Goal: Information Seeking & Learning: Learn about a topic

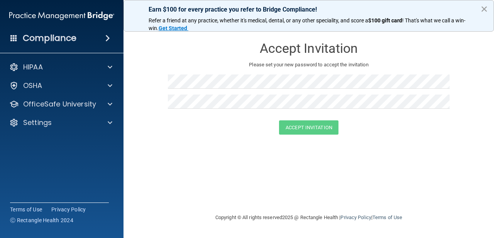
click at [480, 12] on button "×" at bounding box center [483, 9] width 7 height 12
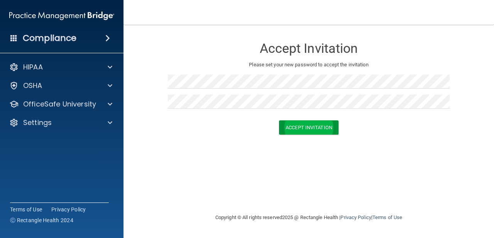
click at [296, 131] on button "Accept Invitation" at bounding box center [308, 127] width 59 height 14
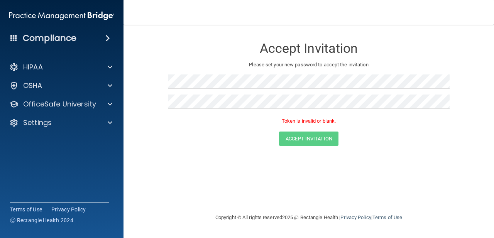
click at [222, 140] on div "Accept Invitation" at bounding box center [308, 138] width 351 height 14
click at [290, 136] on button "Accept Invitation" at bounding box center [308, 138] width 59 height 14
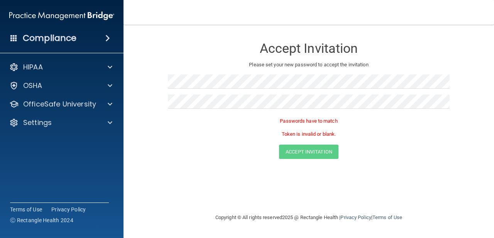
click at [252, 155] on div "Accept Invitation" at bounding box center [308, 152] width 351 height 14
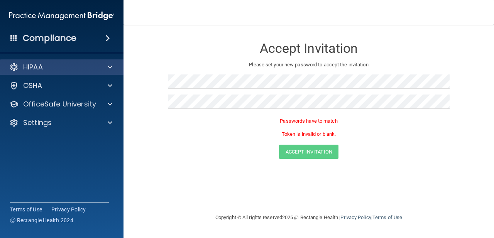
click at [114, 71] on div at bounding box center [108, 66] width 19 height 9
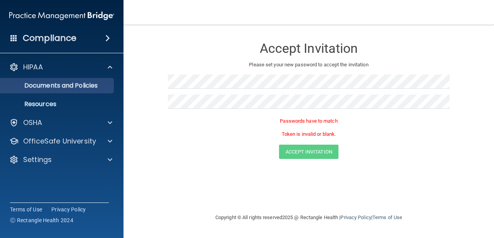
click at [104, 86] on p "Documents and Policies" at bounding box center [57, 86] width 105 height 8
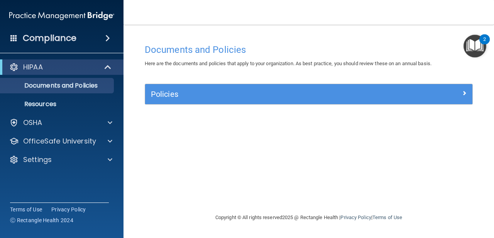
click at [174, 96] on h5 "Policies" at bounding box center [268, 94] width 234 height 8
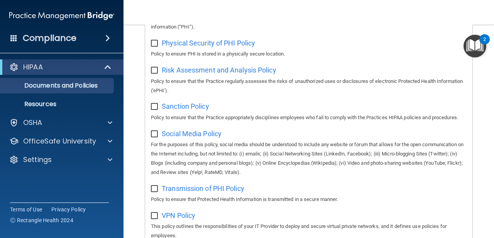
scroll to position [540, 0]
click at [109, 67] on span at bounding box center [108, 66] width 7 height 9
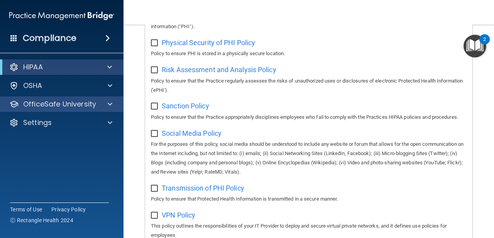
click at [96, 107] on div "OfficeSafe University" at bounding box center [51, 103] width 96 height 9
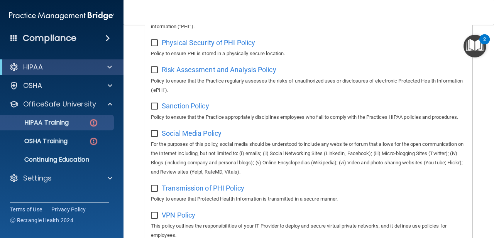
click at [79, 126] on link "HIPAA Training" at bounding box center [52, 122] width 121 height 15
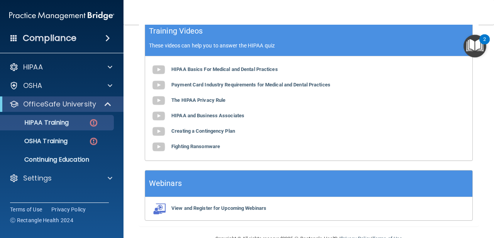
scroll to position [304, 0]
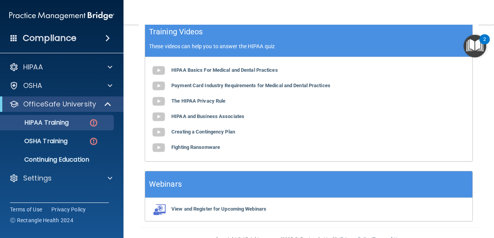
click at [471, 48] on img "Open Resource Center, 2 new notifications" at bounding box center [474, 46] width 23 height 23
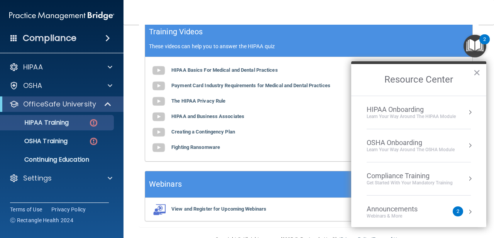
scroll to position [2, 0]
click at [408, 204] on div "Announcements" at bounding box center [399, 207] width 66 height 8
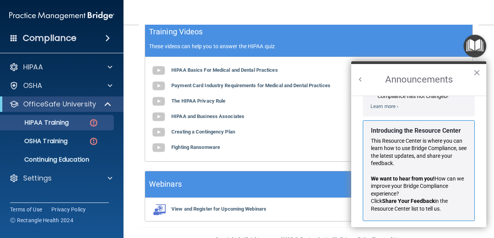
scroll to position [113, 0]
click at [478, 75] on button "×" at bounding box center [476, 72] width 7 height 12
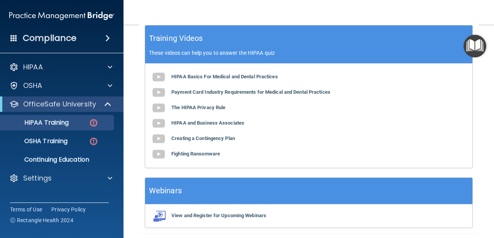
scroll to position [297, 0]
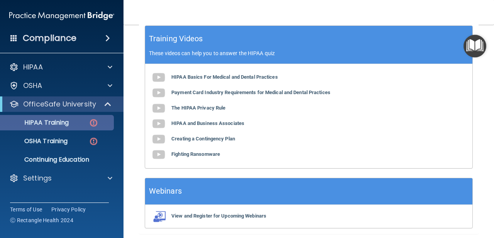
click at [90, 125] on img at bounding box center [94, 123] width 10 height 10
click at [93, 123] on img at bounding box center [94, 123] width 10 height 10
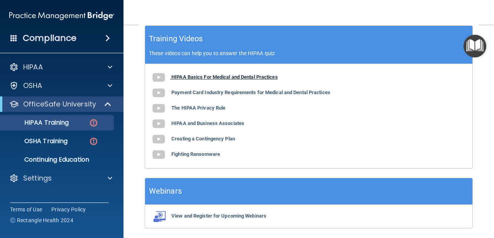
click at [183, 74] on b "HIPAA Basics For Medical and Dental Practices" at bounding box center [224, 77] width 106 height 6
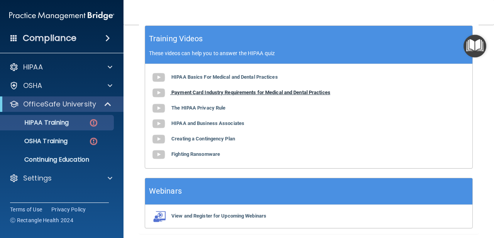
click at [264, 91] on b "Payment Card Industry Requirements for Medical and Dental Practices" at bounding box center [250, 92] width 159 height 6
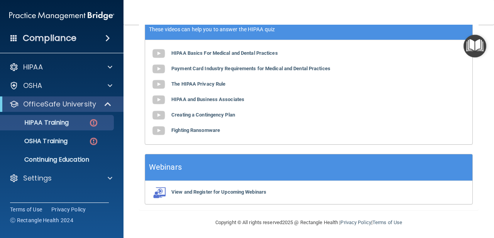
scroll to position [320, 0]
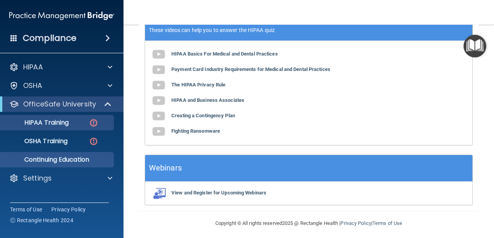
click at [99, 164] on link "Continuing Education" at bounding box center [52, 159] width 121 height 15
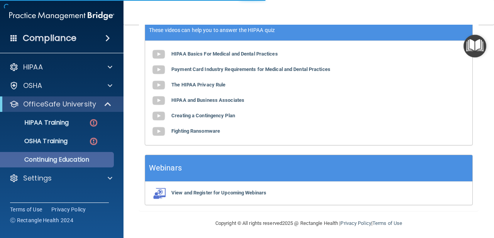
scroll to position [137, 0]
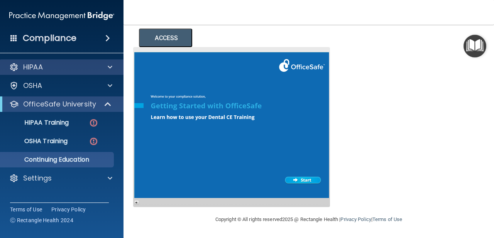
click at [110, 66] on span at bounding box center [110, 66] width 5 height 9
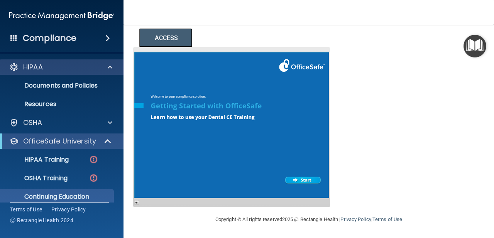
click at [109, 68] on span at bounding box center [110, 66] width 5 height 9
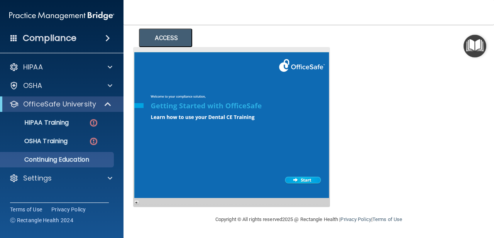
click at [108, 37] on span at bounding box center [107, 38] width 5 height 9
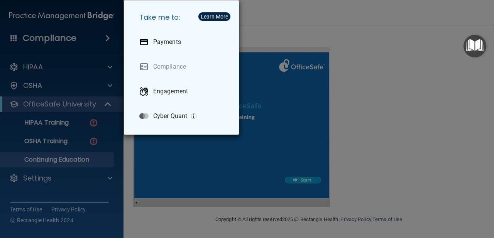
click at [108, 37] on div "Take me to: Payments Compliance Engagement Cyber Quant" at bounding box center [247, 119] width 494 height 238
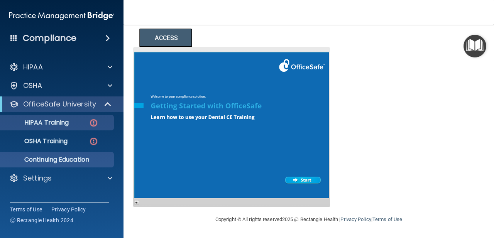
click at [98, 121] on img at bounding box center [94, 123] width 10 height 10
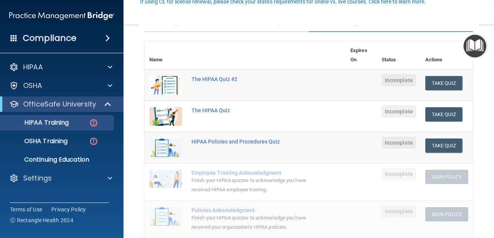
scroll to position [77, 0]
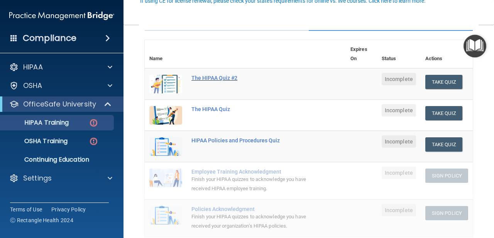
click at [209, 76] on div "The HIPAA Quiz #2" at bounding box center [249, 78] width 116 height 6
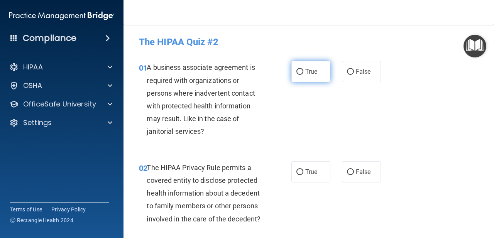
click at [301, 69] on input "True" at bounding box center [299, 72] width 7 height 6
radio input "true"
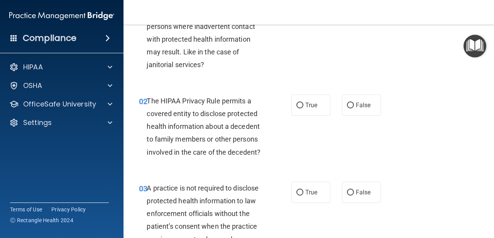
scroll to position [67, 0]
click at [352, 107] on input "False" at bounding box center [350, 105] width 7 height 6
radio input "true"
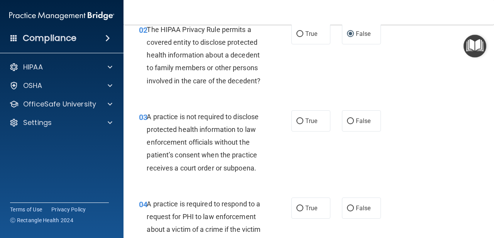
scroll to position [138, 0]
click at [350, 123] on input "False" at bounding box center [350, 122] width 7 height 6
radio input "true"
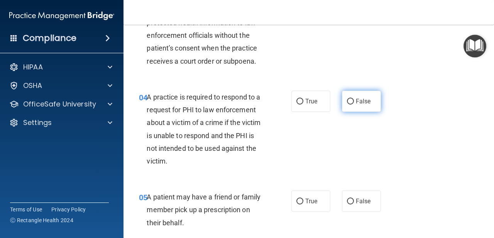
scroll to position [246, 0]
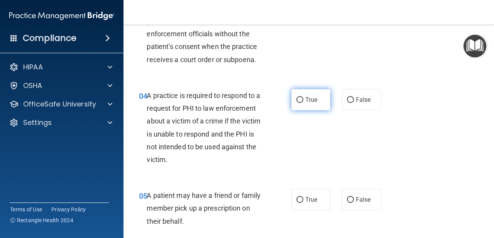
click at [321, 108] on label "True" at bounding box center [310, 99] width 39 height 21
click at [303, 103] on input "True" at bounding box center [299, 100] width 7 height 6
radio input "true"
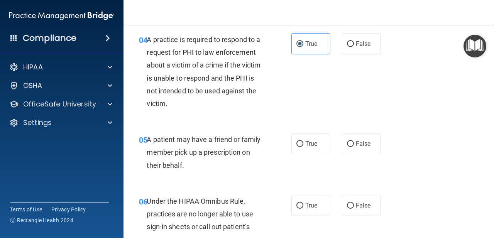
scroll to position [307, 0]
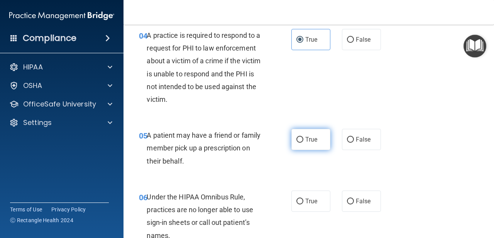
click at [314, 140] on span "True" at bounding box center [311, 139] width 12 height 7
click at [303, 140] on input "True" at bounding box center [299, 140] width 7 height 6
radio input "true"
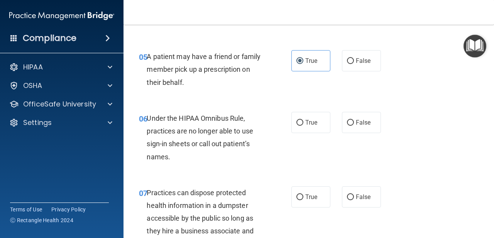
scroll to position [386, 0]
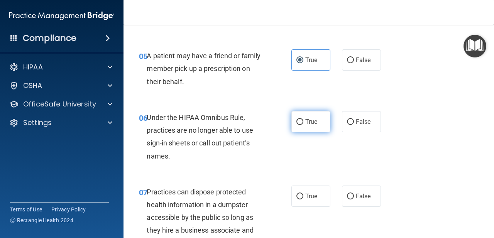
click at [312, 123] on label "True" at bounding box center [310, 121] width 39 height 21
click at [303, 123] on input "True" at bounding box center [299, 122] width 7 height 6
radio input "true"
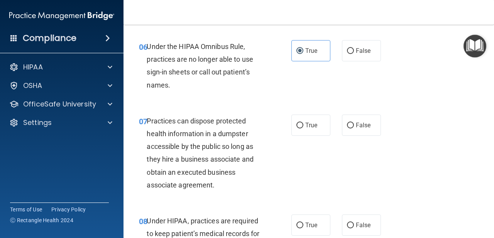
scroll to position [458, 0]
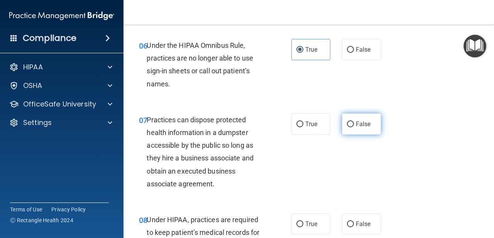
click at [358, 123] on span "False" at bounding box center [362, 123] width 15 height 7
click at [354, 123] on input "False" at bounding box center [350, 124] width 7 height 6
radio input "true"
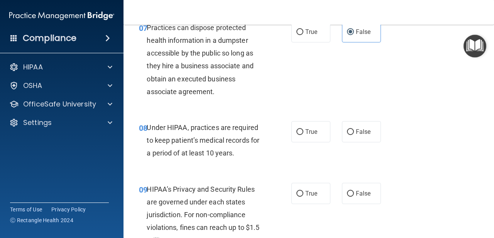
scroll to position [551, 0]
click at [311, 128] on span "True" at bounding box center [311, 131] width 12 height 7
click at [303, 129] on input "True" at bounding box center [299, 132] width 7 height 6
radio input "true"
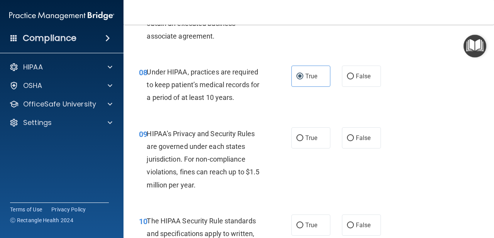
scroll to position [609, 0]
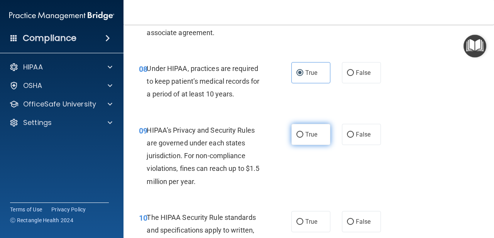
click at [317, 135] on label "True" at bounding box center [310, 134] width 39 height 21
click at [303, 135] on input "True" at bounding box center [299, 135] width 7 height 6
radio input "true"
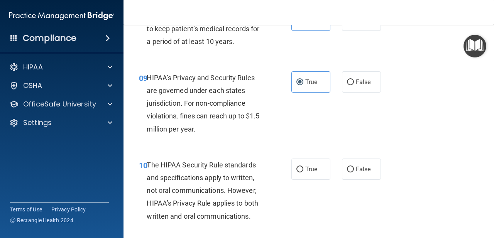
scroll to position [682, 0]
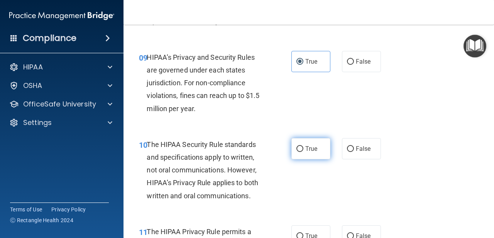
click at [304, 146] on label "True" at bounding box center [310, 148] width 39 height 21
click at [303, 146] on input "True" at bounding box center [299, 149] width 7 height 6
radio input "true"
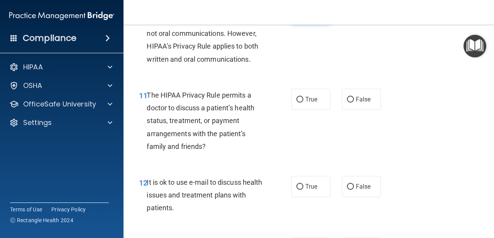
scroll to position [819, 0]
click at [322, 92] on label "True" at bounding box center [310, 98] width 39 height 21
click at [303, 96] on input "True" at bounding box center [299, 99] width 7 height 6
radio input "true"
click at [350, 96] on input "False" at bounding box center [350, 99] width 7 height 6
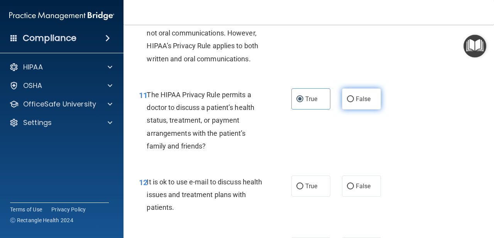
radio input "true"
radio input "false"
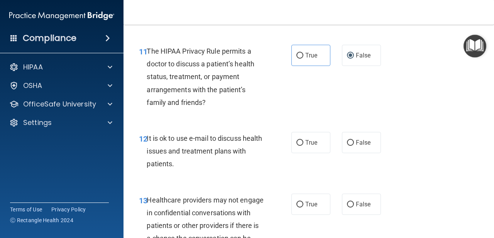
scroll to position [865, 0]
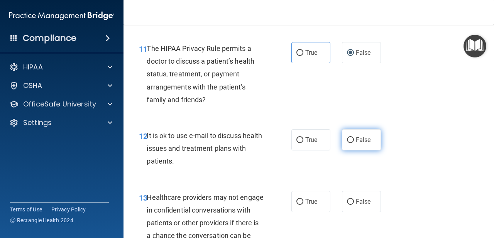
click at [356, 130] on label "False" at bounding box center [361, 139] width 39 height 21
click at [354, 137] on input "False" at bounding box center [350, 140] width 7 height 6
radio input "true"
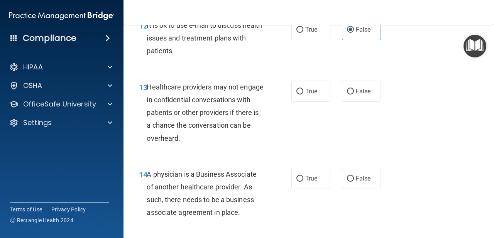
scroll to position [977, 0]
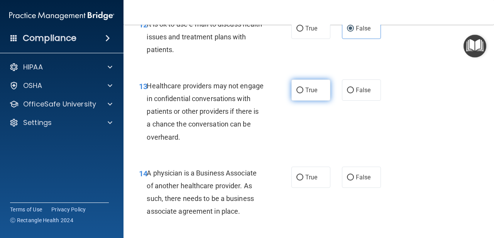
click at [311, 86] on span "True" at bounding box center [311, 89] width 12 height 7
click at [303, 88] on input "True" at bounding box center [299, 91] width 7 height 6
radio input "true"
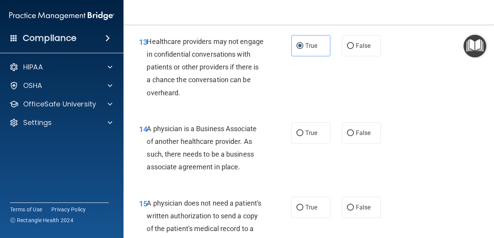
scroll to position [1026, 0]
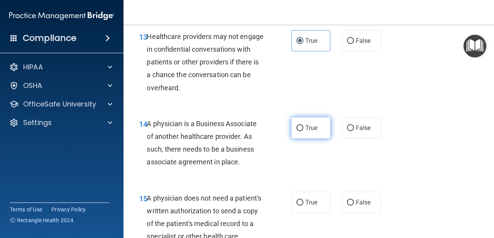
click at [302, 125] on input "True" at bounding box center [299, 128] width 7 height 6
radio input "true"
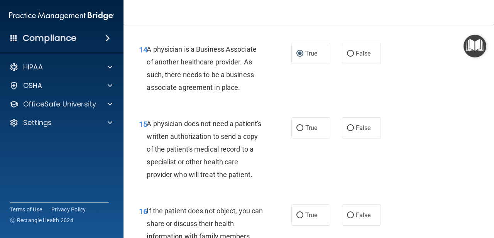
scroll to position [1101, 0]
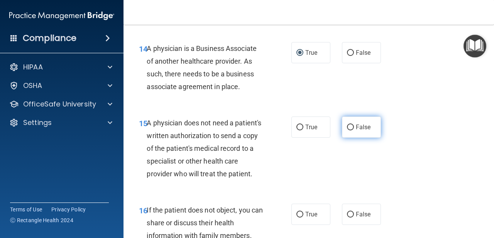
click at [353, 125] on input "False" at bounding box center [350, 128] width 7 height 6
radio input "true"
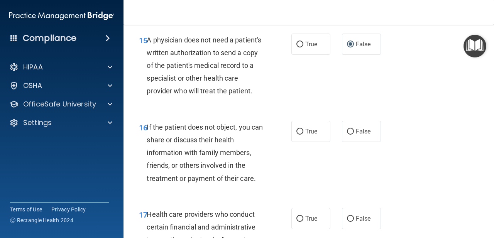
scroll to position [1184, 0]
click at [306, 127] on span "True" at bounding box center [311, 130] width 12 height 7
click at [303, 128] on input "True" at bounding box center [299, 131] width 7 height 6
radio input "true"
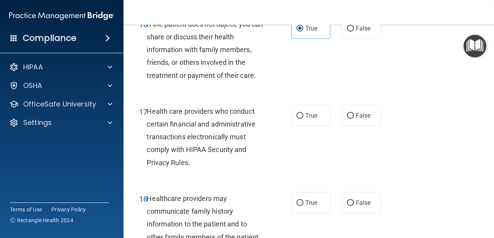
scroll to position [1288, 0]
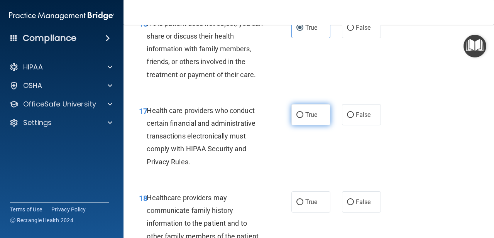
click at [312, 111] on span "True" at bounding box center [311, 114] width 12 height 7
click at [303, 112] on input "True" at bounding box center [299, 115] width 7 height 6
radio input "true"
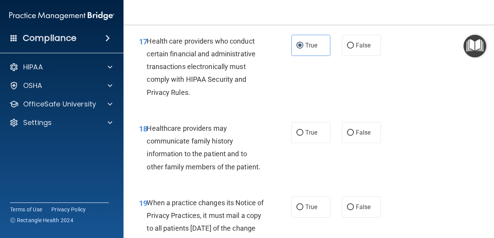
scroll to position [1356, 0]
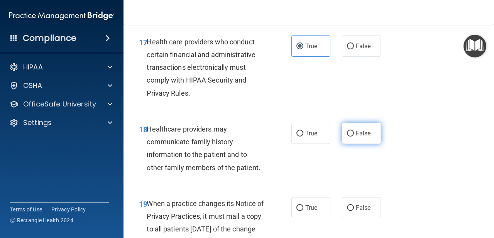
click at [351, 131] on input "False" at bounding box center [350, 134] width 7 height 6
radio input "true"
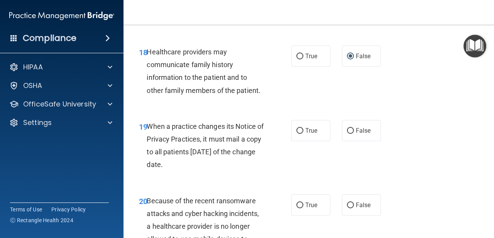
scroll to position [1434, 0]
click at [302, 128] on input "True" at bounding box center [299, 131] width 7 height 6
radio input "true"
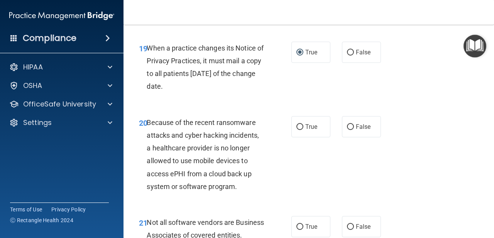
scroll to position [1516, 0]
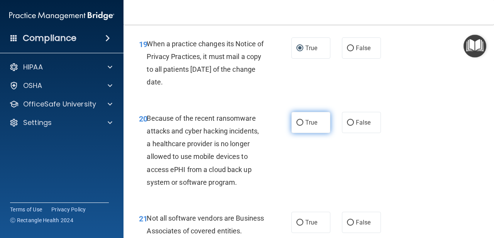
click at [303, 112] on label "True" at bounding box center [310, 122] width 39 height 21
click at [303, 120] on input "True" at bounding box center [299, 123] width 7 height 6
radio input "true"
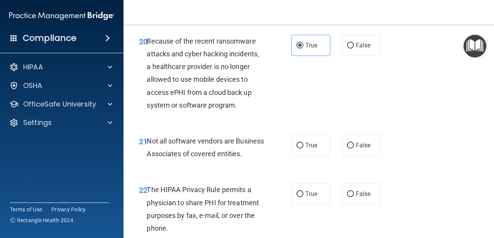
scroll to position [1594, 0]
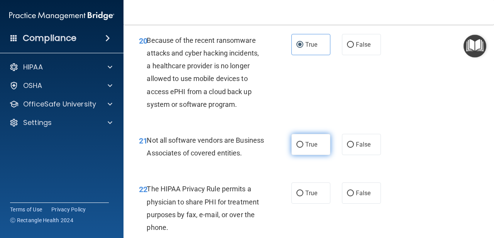
click at [308, 141] on span "True" at bounding box center [311, 144] width 12 height 7
click at [303, 142] on input "True" at bounding box center [299, 145] width 7 height 6
radio input "true"
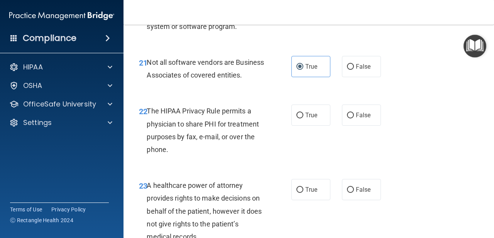
scroll to position [1673, 0]
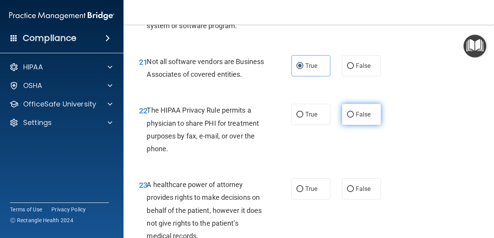
click at [354, 117] on label "False" at bounding box center [361, 114] width 39 height 21
click at [354, 117] on input "False" at bounding box center [350, 115] width 7 height 6
radio input "true"
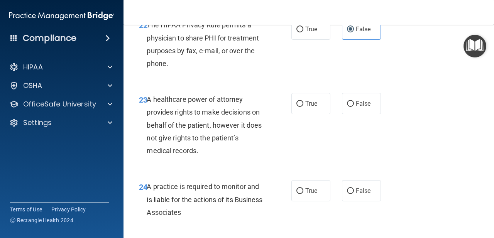
scroll to position [1764, 0]
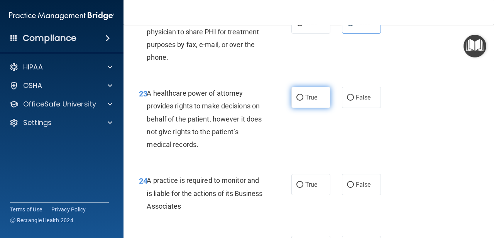
click at [322, 106] on label "True" at bounding box center [310, 97] width 39 height 21
click at [303, 101] on input "True" at bounding box center [299, 98] width 7 height 6
radio input "true"
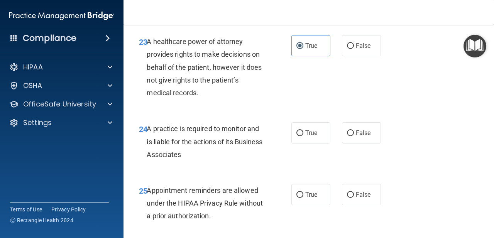
scroll to position [1817, 0]
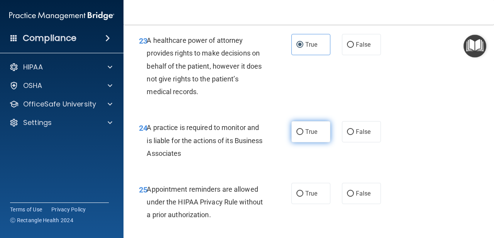
click at [302, 140] on label "True" at bounding box center [310, 131] width 39 height 21
click at [302, 135] on input "True" at bounding box center [299, 132] width 7 height 6
radio input "true"
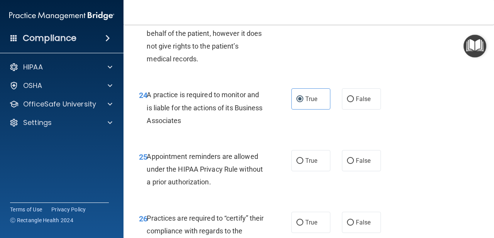
scroll to position [1868, 0]
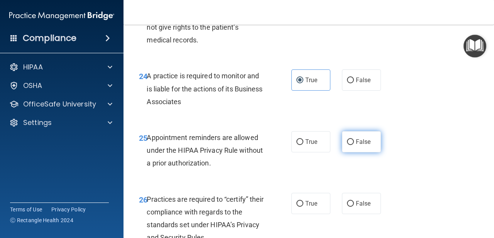
click at [353, 145] on input "False" at bounding box center [350, 142] width 7 height 6
radio input "true"
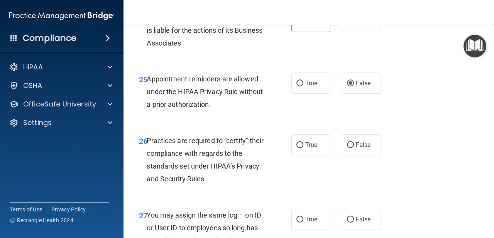
scroll to position [1928, 0]
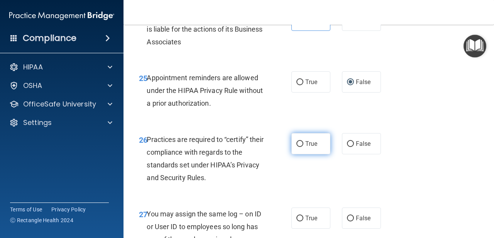
click at [312, 153] on label "True" at bounding box center [310, 143] width 39 height 21
click at [303, 147] on input "True" at bounding box center [299, 144] width 7 height 6
radio input "true"
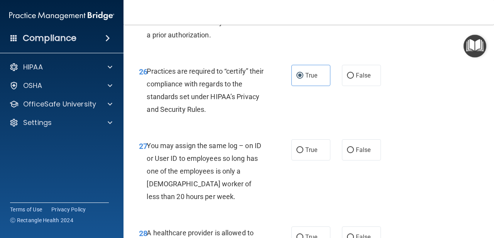
scroll to position [1996, 0]
click at [347, 158] on label "False" at bounding box center [361, 150] width 39 height 21
click at [347, 153] on input "False" at bounding box center [350, 151] width 7 height 6
radio input "true"
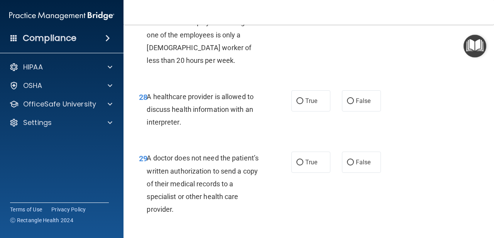
scroll to position [2133, 0]
click at [347, 108] on label "False" at bounding box center [361, 99] width 39 height 21
click at [347, 103] on input "False" at bounding box center [350, 101] width 7 height 6
radio input "true"
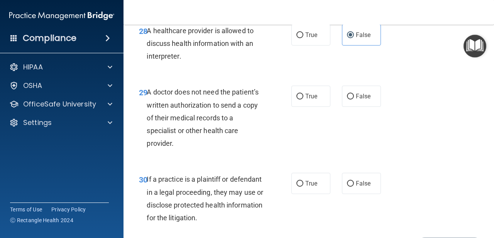
scroll to position [2200, 0]
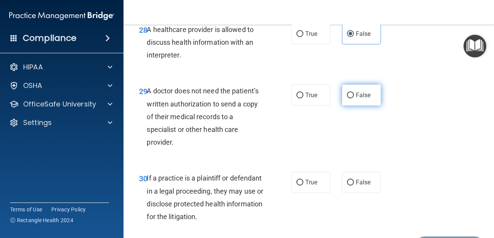
click at [355, 99] on span "False" at bounding box center [362, 94] width 15 height 7
click at [354, 98] on input "False" at bounding box center [350, 96] width 7 height 6
radio input "true"
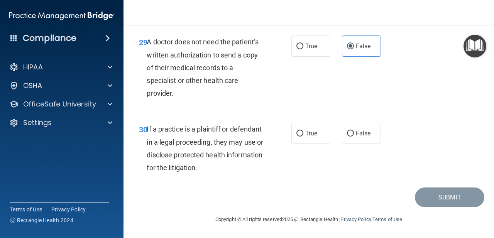
scroll to position [2250, 0]
click at [303, 134] on label "True" at bounding box center [310, 133] width 39 height 21
click at [303, 134] on input "True" at bounding box center [299, 134] width 7 height 6
radio input "true"
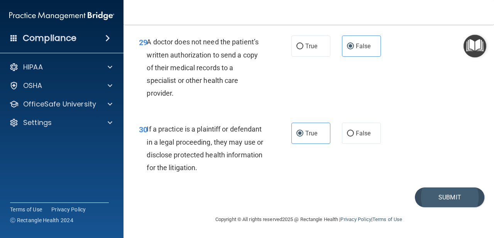
click at [440, 199] on button "Submit" at bounding box center [448, 197] width 69 height 20
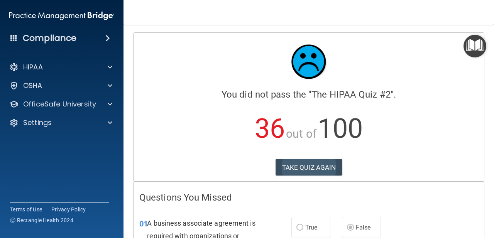
click at [340, 166] on button "TAKE QUIZ AGAIN" at bounding box center [308, 167] width 67 height 17
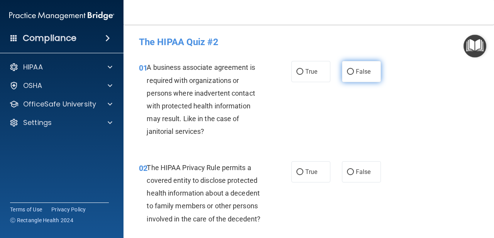
click at [352, 72] on input "False" at bounding box center [350, 72] width 7 height 6
radio input "true"
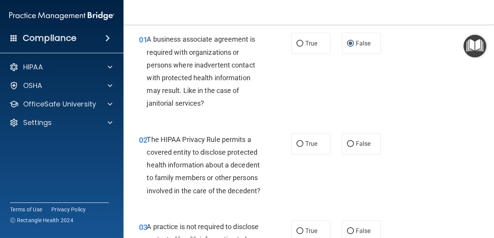
scroll to position [31, 0]
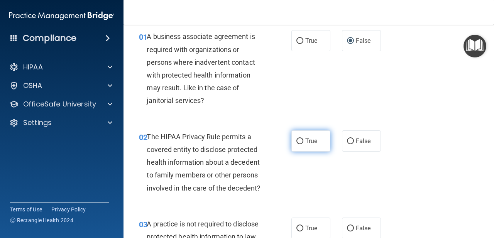
click at [299, 139] on input "True" at bounding box center [299, 141] width 7 height 6
radio input "true"
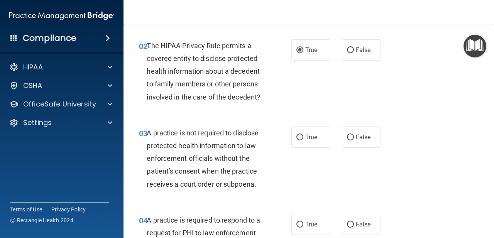
scroll to position [126, 0]
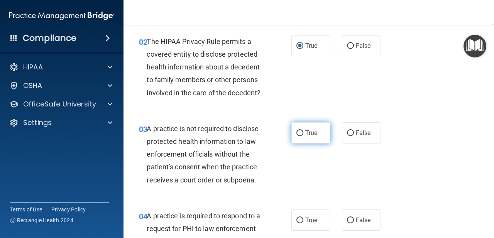
click at [312, 136] on label "True" at bounding box center [310, 132] width 39 height 21
click at [303, 136] on input "True" at bounding box center [299, 133] width 7 height 6
radio input "true"
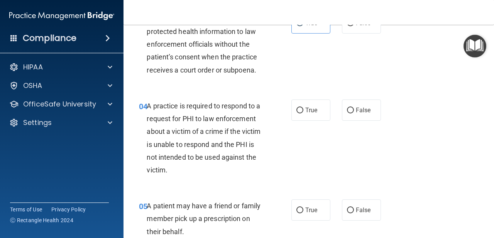
scroll to position [236, 0]
click at [347, 111] on input "False" at bounding box center [350, 110] width 7 height 6
radio input "true"
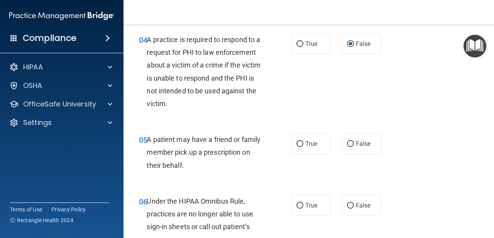
scroll to position [303, 0]
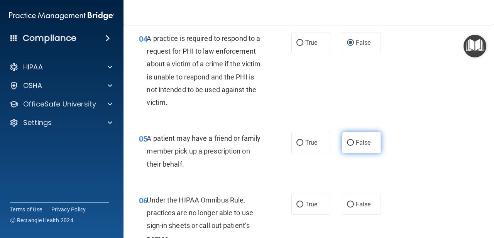
click at [350, 144] on label "False" at bounding box center [361, 142] width 39 height 21
click at [350, 144] on input "False" at bounding box center [350, 143] width 7 height 6
radio input "true"
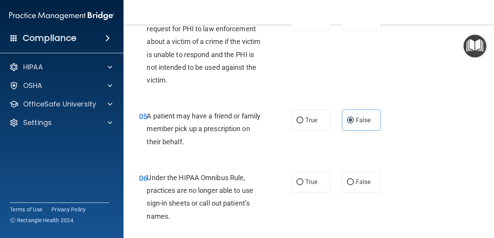
scroll to position [337, 0]
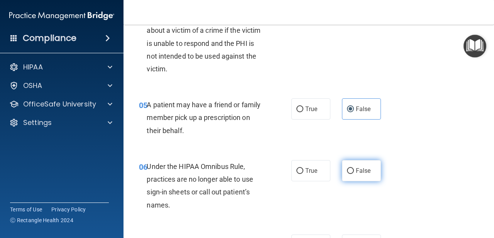
click at [348, 169] on input "False" at bounding box center [350, 171] width 7 height 6
radio input "true"
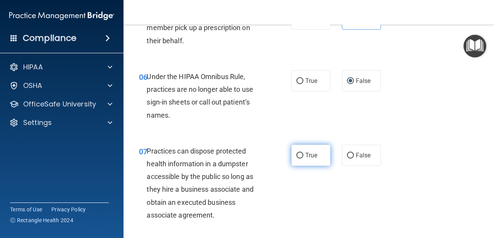
scroll to position [428, 0]
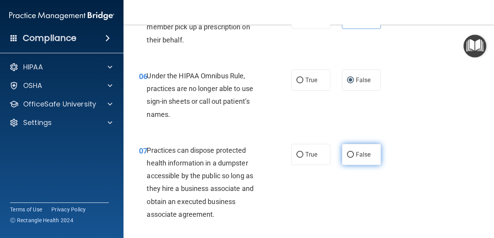
click at [355, 153] on label "False" at bounding box center [361, 154] width 39 height 21
click at [354, 153] on input "False" at bounding box center [350, 155] width 7 height 6
radio input "true"
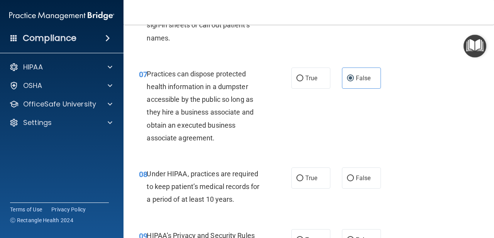
scroll to position [505, 0]
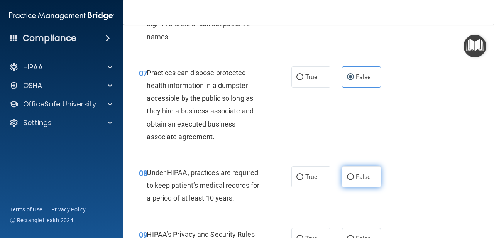
click at [353, 174] on input "False" at bounding box center [350, 177] width 7 height 6
radio input "true"
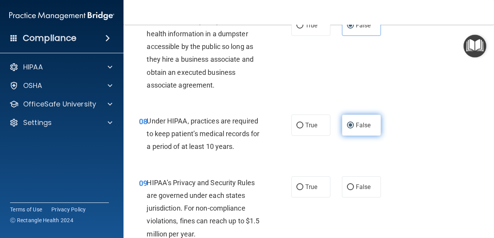
scroll to position [557, 0]
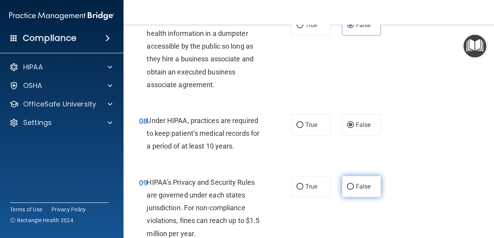
click at [349, 185] on input "False" at bounding box center [350, 187] width 7 height 6
radio input "true"
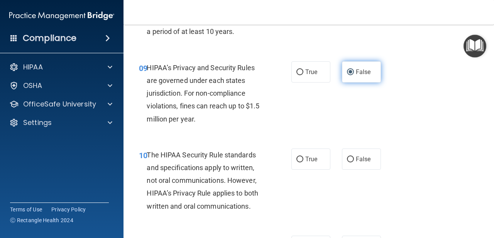
scroll to position [676, 0]
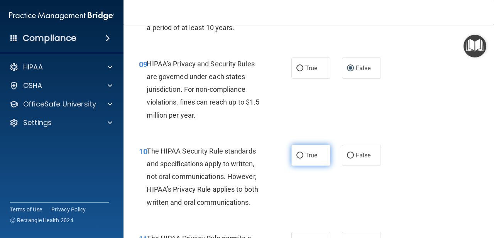
click at [308, 152] on span "True" at bounding box center [311, 155] width 12 height 7
click at [303, 153] on input "True" at bounding box center [299, 156] width 7 height 6
radio input "true"
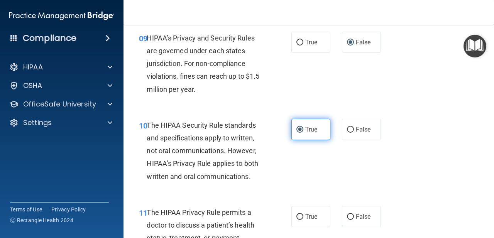
scroll to position [708, 0]
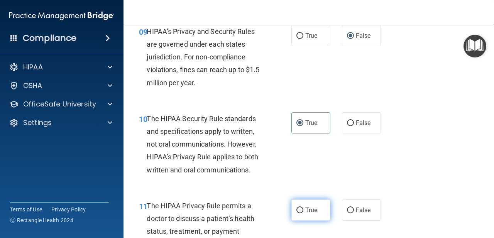
click at [298, 207] on input "True" at bounding box center [299, 210] width 7 height 6
radio input "true"
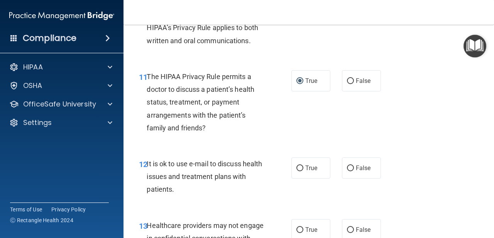
scroll to position [843, 0]
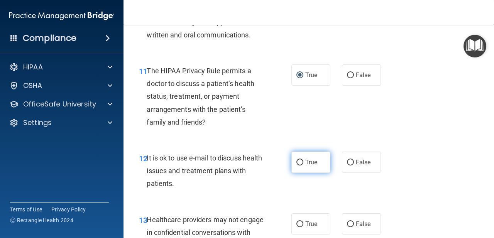
click at [301, 160] on input "True" at bounding box center [299, 163] width 7 height 6
radio input "true"
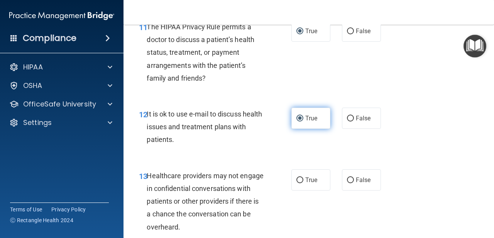
scroll to position [889, 0]
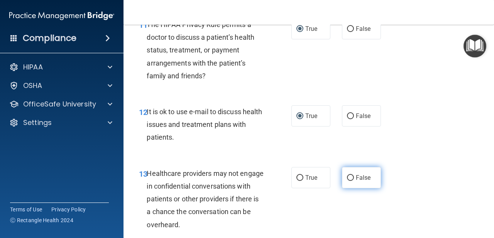
click at [348, 175] on input "False" at bounding box center [350, 178] width 7 height 6
radio input "true"
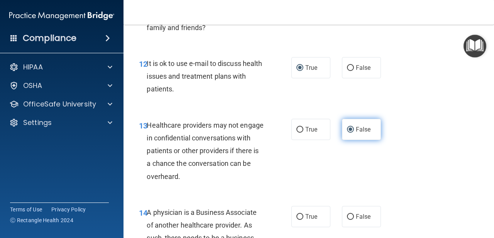
scroll to position [940, 0]
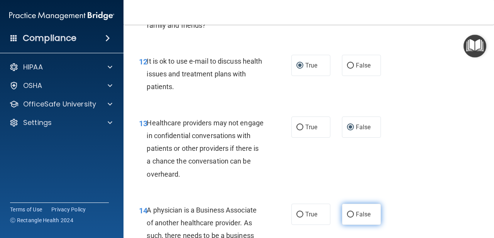
click at [345, 207] on label "False" at bounding box center [361, 214] width 39 height 21
click at [347, 212] on input "False" at bounding box center [350, 215] width 7 height 6
radio input "true"
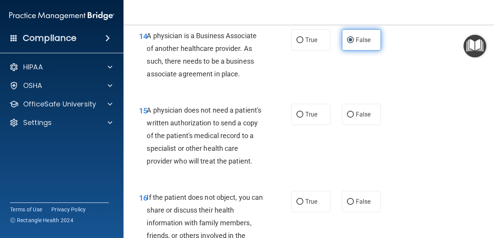
scroll to position [1123, 0]
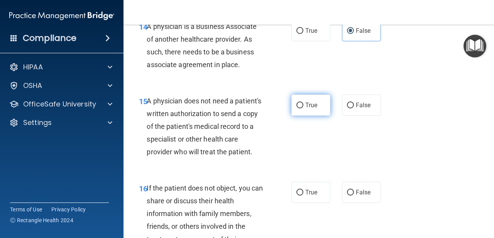
click at [302, 103] on input "True" at bounding box center [299, 106] width 7 height 6
radio input "true"
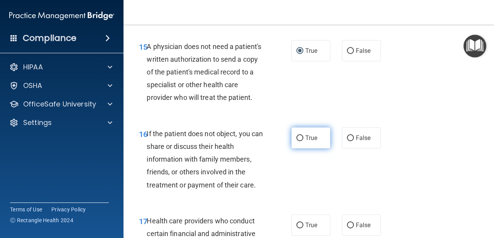
scroll to position [1194, 0]
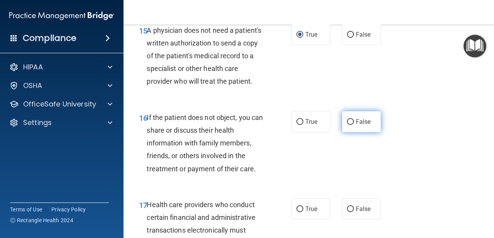
click at [352, 119] on input "False" at bounding box center [350, 122] width 7 height 6
radio input "true"
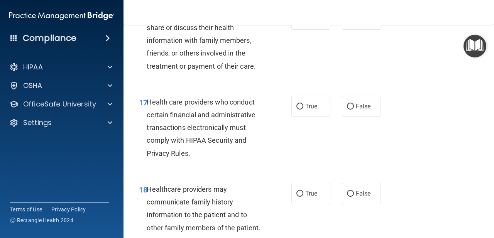
scroll to position [1297, 0]
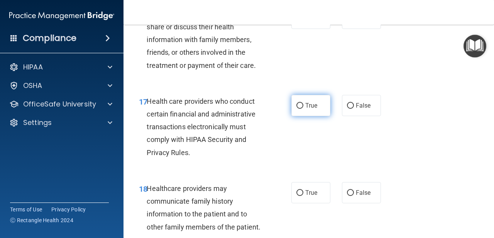
click at [311, 104] on label "True" at bounding box center [310, 105] width 39 height 21
click at [303, 104] on input "True" at bounding box center [299, 106] width 7 height 6
radio input "true"
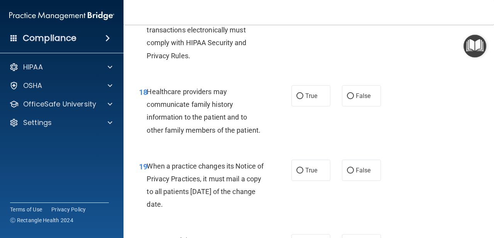
scroll to position [1394, 0]
click at [356, 92] on span "False" at bounding box center [362, 95] width 15 height 7
click at [354, 93] on input "False" at bounding box center [350, 96] width 7 height 6
radio input "true"
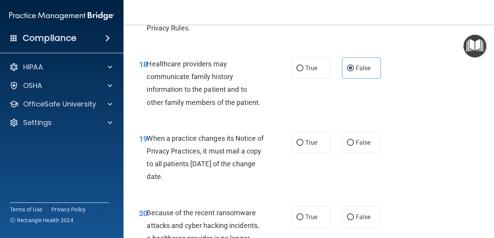
scroll to position [1422, 0]
click at [357, 139] on span "False" at bounding box center [362, 142] width 15 height 7
click at [354, 140] on input "False" at bounding box center [350, 143] width 7 height 6
radio input "true"
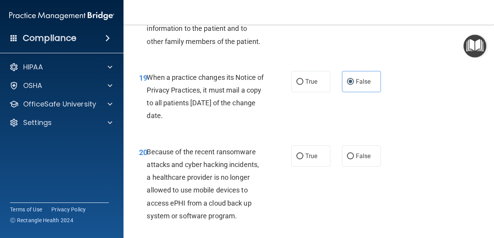
scroll to position [1491, 0]
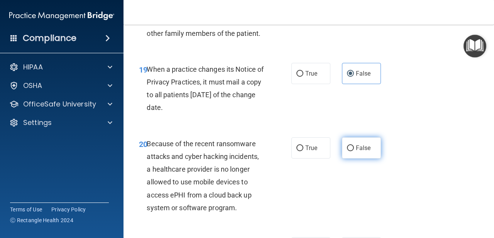
click at [357, 146] on label "False" at bounding box center [361, 147] width 39 height 21
click at [354, 146] on input "False" at bounding box center [350, 148] width 7 height 6
radio input "true"
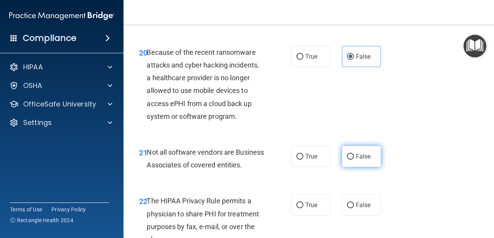
scroll to position [1580, 0]
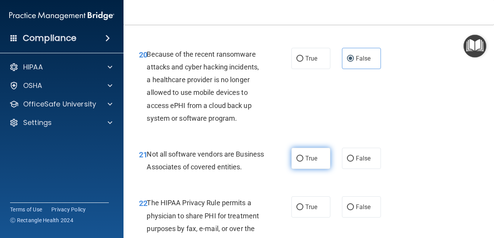
click at [317, 148] on label "True" at bounding box center [310, 158] width 39 height 21
click at [303, 156] on input "True" at bounding box center [299, 159] width 7 height 6
radio input "true"
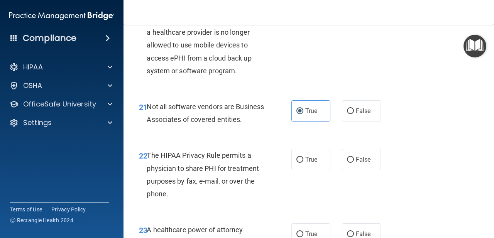
scroll to position [1628, 0]
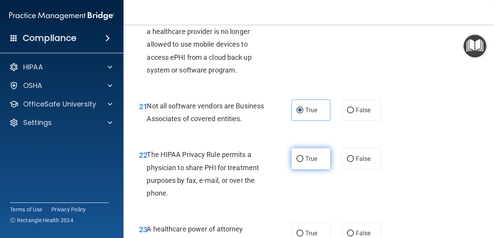
click at [322, 167] on label "True" at bounding box center [310, 158] width 39 height 21
click at [303, 162] on input "True" at bounding box center [299, 159] width 7 height 6
radio input "true"
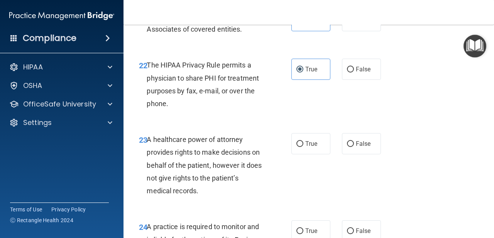
scroll to position [1718, 0]
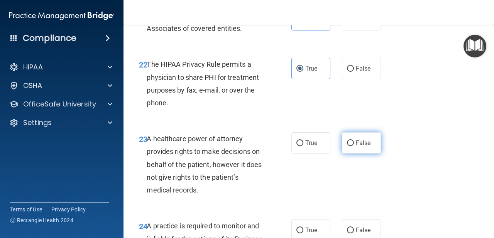
click at [350, 146] on input "False" at bounding box center [350, 143] width 7 height 6
radio input "true"
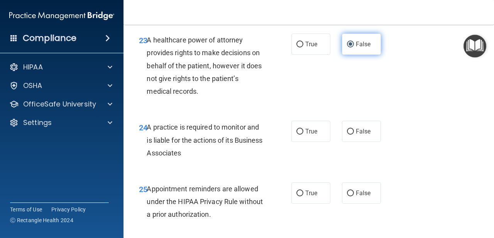
scroll to position [1819, 0]
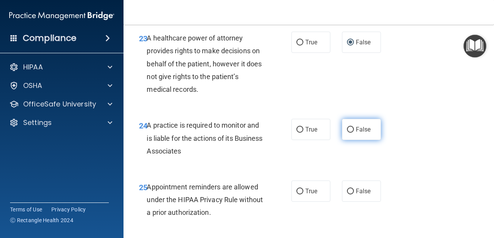
click at [361, 139] on label "False" at bounding box center [361, 129] width 39 height 21
click at [354, 133] on input "False" at bounding box center [350, 130] width 7 height 6
radio input "true"
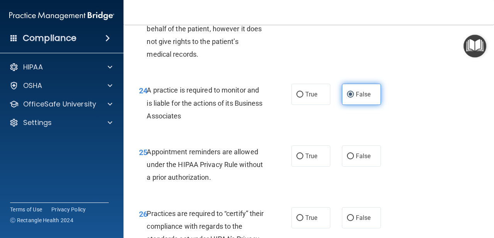
scroll to position [1855, 0]
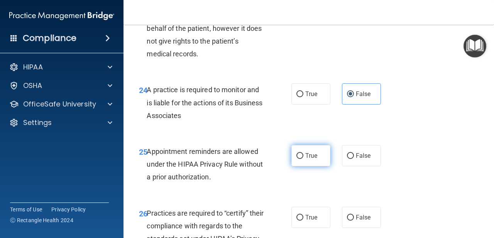
click at [316, 156] on span "True" at bounding box center [311, 155] width 12 height 7
click at [303, 156] on input "True" at bounding box center [299, 156] width 7 height 6
radio input "true"
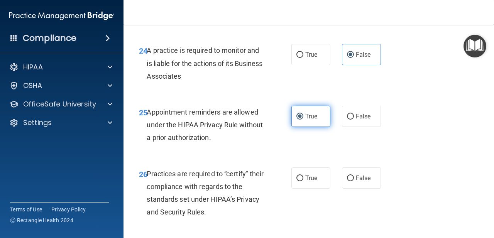
scroll to position [1897, 0]
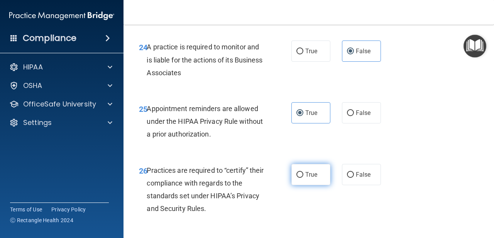
click at [310, 178] on span "True" at bounding box center [311, 174] width 12 height 7
click at [303, 178] on input "True" at bounding box center [299, 175] width 7 height 6
radio input "true"
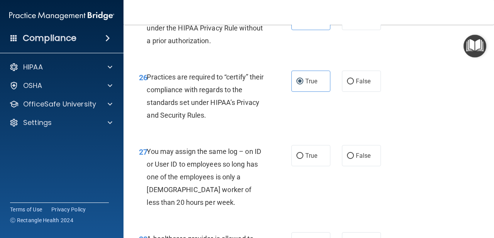
scroll to position [1990, 0]
click at [363, 157] on span "False" at bounding box center [362, 155] width 15 height 7
click at [354, 157] on input "False" at bounding box center [350, 156] width 7 height 6
radio input "true"
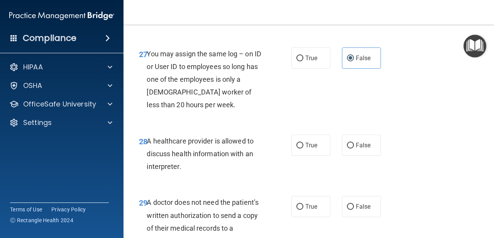
scroll to position [2099, 0]
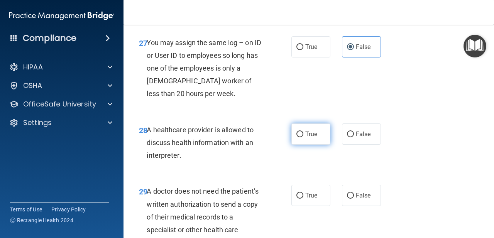
click at [311, 136] on span "True" at bounding box center [311, 133] width 12 height 7
click at [303, 136] on input "True" at bounding box center [299, 134] width 7 height 6
radio input "true"
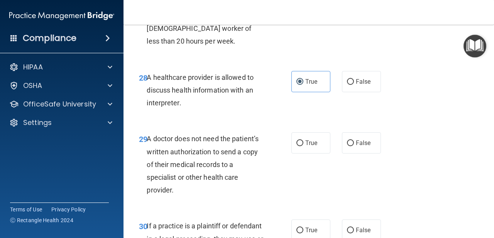
scroll to position [2153, 0]
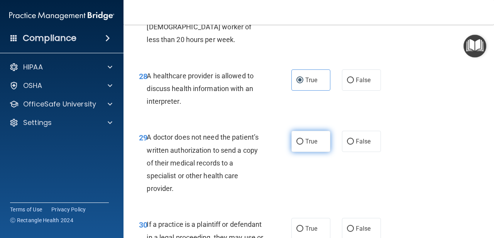
click at [313, 145] on span "True" at bounding box center [311, 141] width 12 height 7
click at [303, 145] on input "True" at bounding box center [299, 142] width 7 height 6
radio input "true"
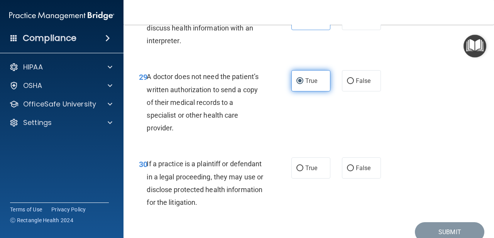
scroll to position [2226, 0]
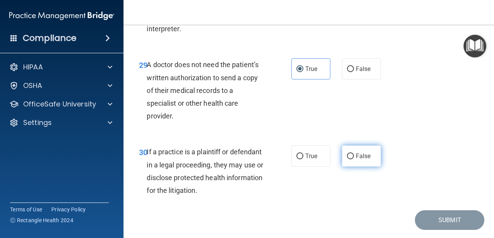
click at [359, 153] on label "False" at bounding box center [361, 155] width 39 height 21
click at [354, 153] on input "False" at bounding box center [350, 156] width 7 height 6
radio input "true"
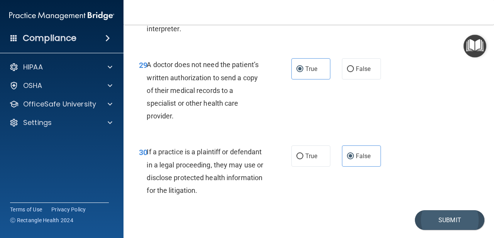
click at [429, 216] on button "Submit" at bounding box center [448, 220] width 69 height 20
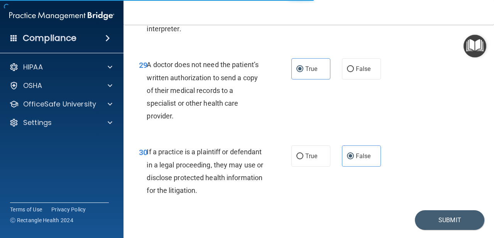
scroll to position [2223, 0]
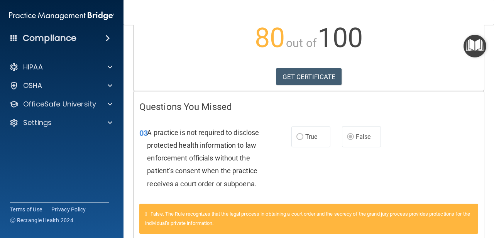
scroll to position [88, 0]
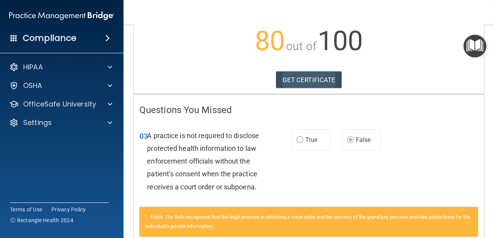
click at [302, 79] on link "GET CERTIFICATE" at bounding box center [309, 79] width 66 height 17
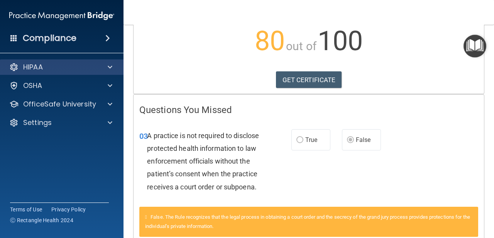
click at [112, 66] on span at bounding box center [110, 66] width 5 height 9
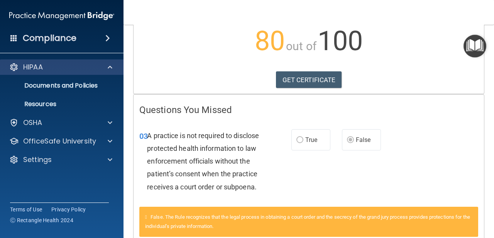
click at [112, 66] on span at bounding box center [110, 66] width 5 height 9
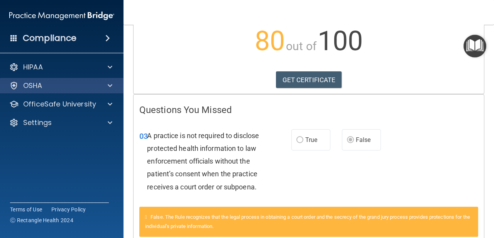
click at [108, 87] on span at bounding box center [110, 85] width 5 height 9
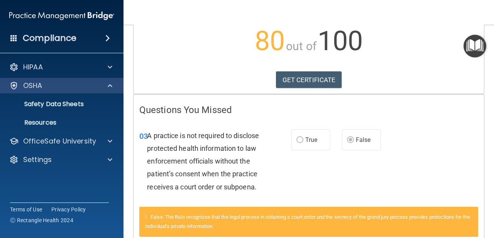
click at [108, 89] on span at bounding box center [110, 85] width 5 height 9
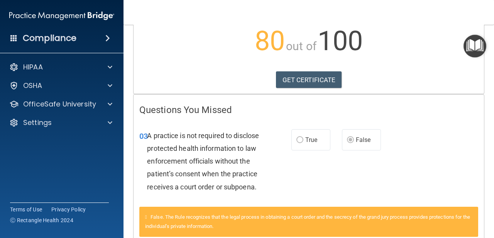
click at [110, 37] on span at bounding box center [107, 38] width 5 height 9
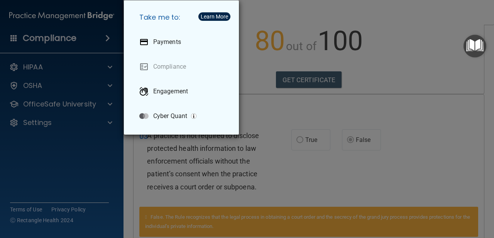
click at [110, 37] on div "Take me to: Payments Compliance Engagement Cyber Quant" at bounding box center [247, 119] width 494 height 238
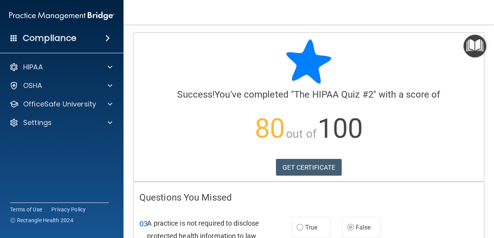
scroll to position [0, 0]
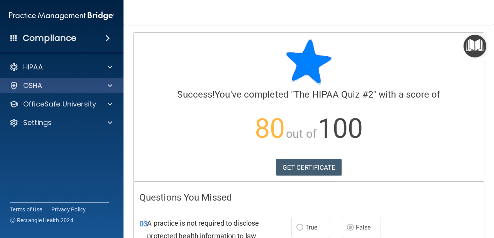
click at [110, 81] on span at bounding box center [110, 85] width 5 height 9
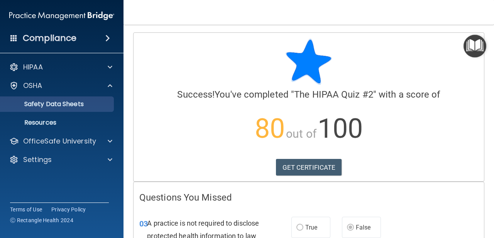
click at [93, 104] on p "Safety Data Sheets" at bounding box center [57, 104] width 105 height 8
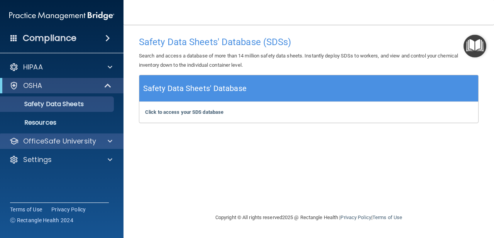
click at [103, 142] on div at bounding box center [108, 140] width 19 height 9
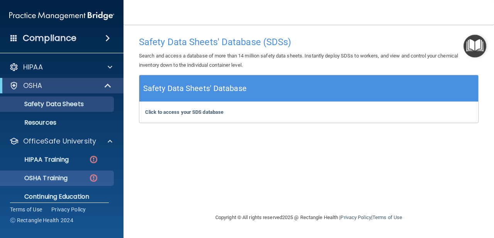
click at [95, 178] on img at bounding box center [94, 178] width 10 height 10
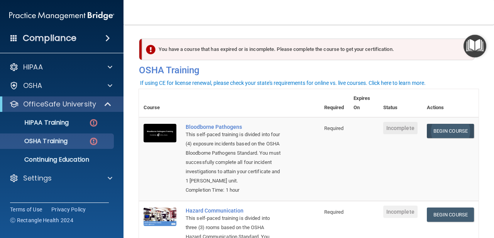
click at [457, 126] on link "Begin Course" at bounding box center [449, 131] width 47 height 14
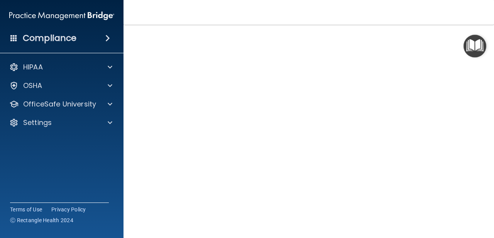
scroll to position [55, 0]
click at [463, 37] on img "Open Resource Center" at bounding box center [474, 46] width 23 height 23
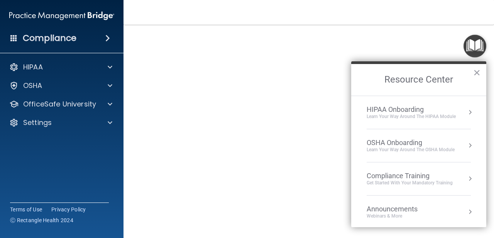
click at [463, 37] on img "Open Resource Center" at bounding box center [474, 46] width 23 height 23
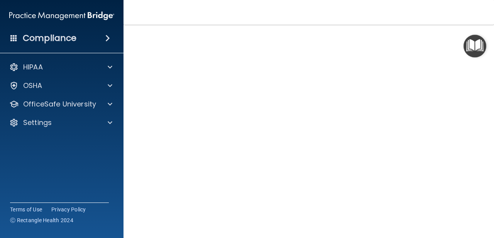
click at [463, 36] on img "Open Resource Center" at bounding box center [474, 46] width 23 height 23
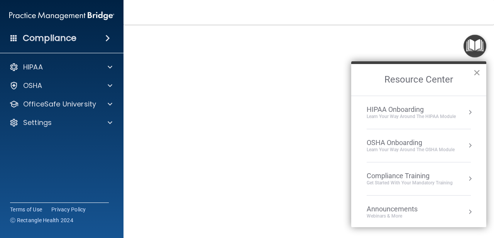
click at [475, 75] on button "×" at bounding box center [476, 72] width 7 height 12
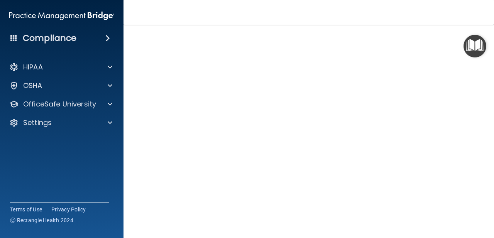
click at [464, 35] on img "Open Resource Center" at bounding box center [474, 46] width 23 height 23
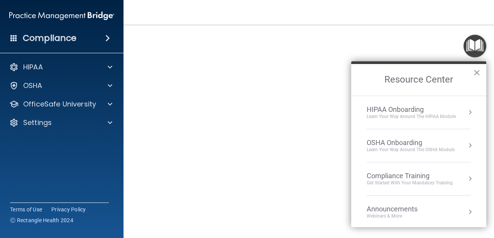
click at [464, 35] on img "Open Resource Center" at bounding box center [474, 46] width 23 height 23
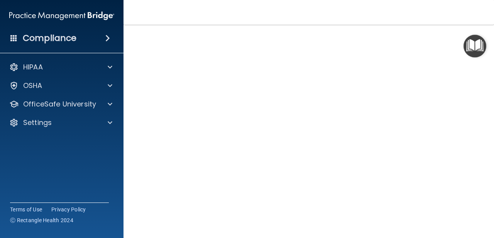
scroll to position [37, 0]
click at [464, 57] on img "Open Resource Center" at bounding box center [474, 46] width 23 height 23
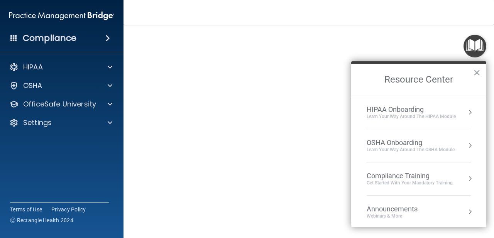
click at [464, 57] on img "Open Resource Center" at bounding box center [474, 46] width 23 height 23
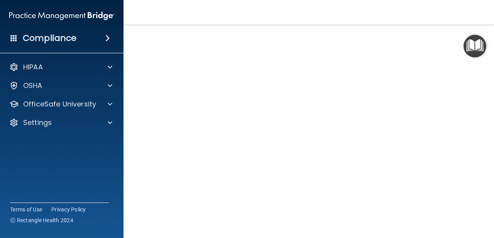
scroll to position [39, 0]
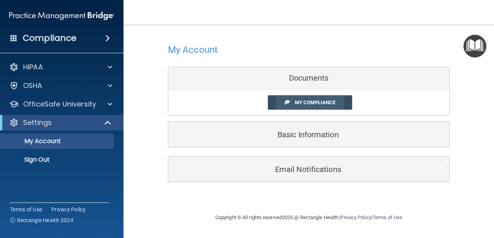
click at [313, 101] on span "My Compliance" at bounding box center [315, 102] width 40 height 6
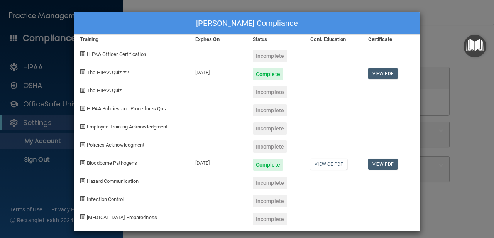
click at [263, 54] on div "Incomplete" at bounding box center [270, 56] width 34 height 12
click at [124, 53] on span "HIPAA Officer Certification" at bounding box center [116, 54] width 59 height 6
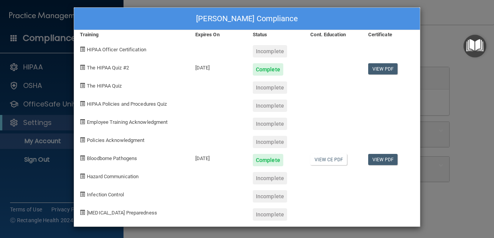
click at [439, 115] on div "Jennifer Iannello's Compliance Training Expires On Status Cont. Education Certi…" at bounding box center [247, 119] width 494 height 238
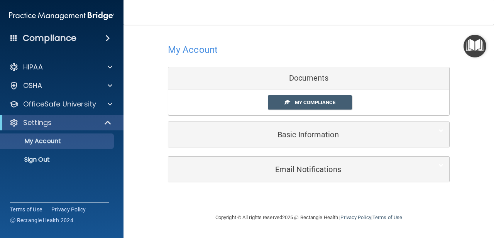
click at [299, 80] on div "Documents" at bounding box center [308, 78] width 281 height 22
click at [301, 136] on h5 "Basic Information" at bounding box center [297, 134] width 246 height 8
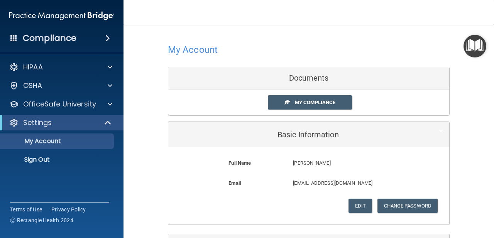
click at [301, 136] on h5 "Basic Information" at bounding box center [297, 134] width 246 height 8
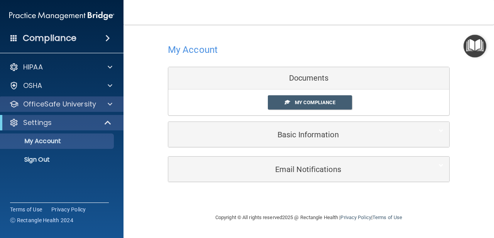
click at [114, 105] on div at bounding box center [108, 103] width 19 height 9
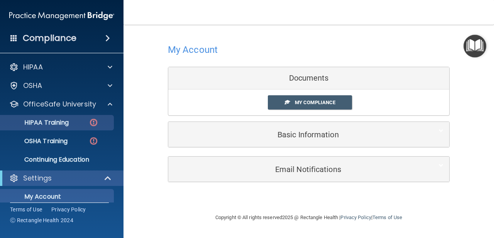
click at [92, 125] on img at bounding box center [94, 123] width 10 height 10
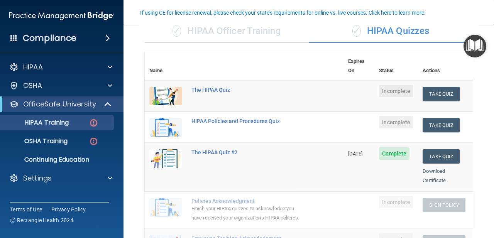
scroll to position [66, 0]
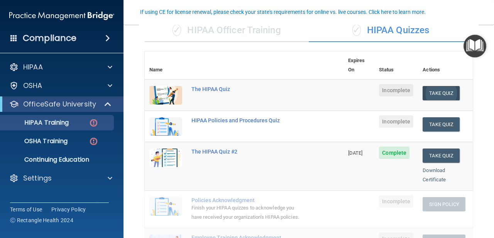
click at [431, 86] on button "Take Quiz" at bounding box center [440, 93] width 37 height 14
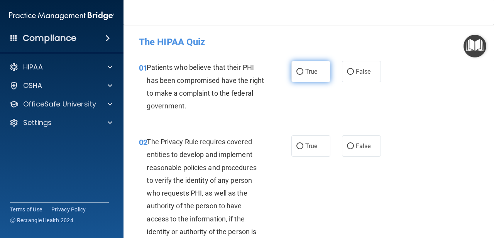
click at [313, 77] on label "True" at bounding box center [310, 71] width 39 height 21
click at [303, 75] on input "True" at bounding box center [299, 72] width 7 height 6
radio input "true"
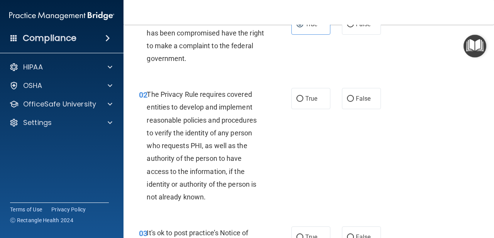
scroll to position [58, 0]
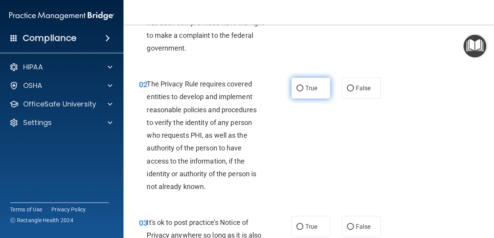
click at [305, 96] on label "True" at bounding box center [310, 88] width 39 height 21
click at [303, 91] on input "True" at bounding box center [299, 89] width 7 height 6
radio input "true"
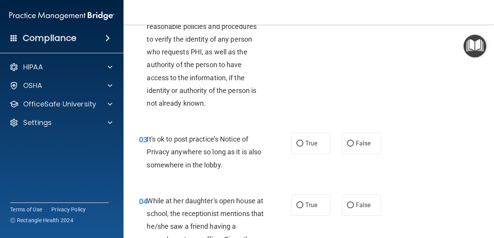
scroll to position [146, 0]
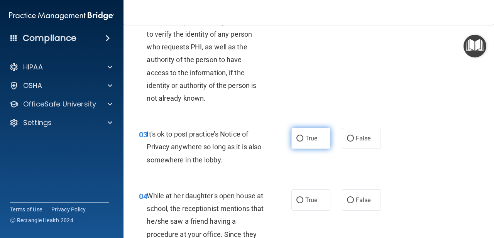
click at [316, 135] on span "True" at bounding box center [311, 138] width 12 height 7
click at [303, 136] on input "True" at bounding box center [299, 139] width 7 height 6
radio input "true"
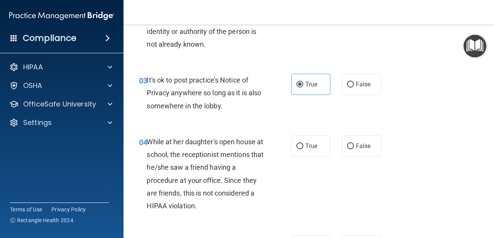
scroll to position [213, 0]
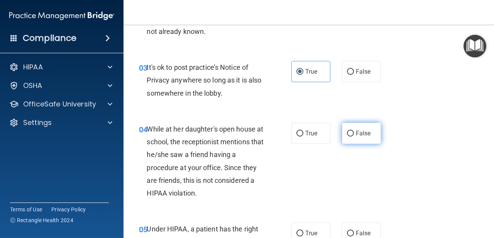
click at [363, 130] on span "False" at bounding box center [362, 133] width 15 height 7
click at [354, 131] on input "False" at bounding box center [350, 134] width 7 height 6
radio input "true"
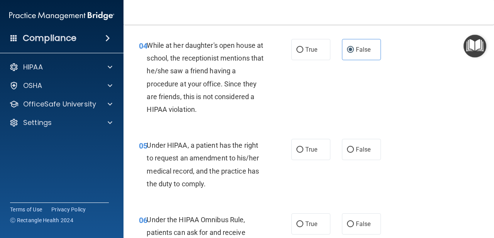
scroll to position [305, 0]
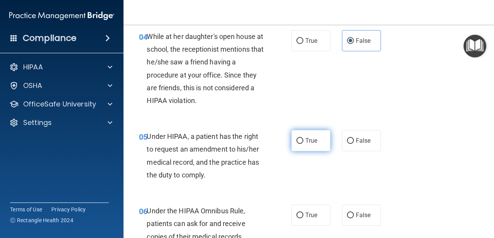
click at [322, 145] on label "True" at bounding box center [310, 140] width 39 height 21
click at [303, 144] on input "True" at bounding box center [299, 141] width 7 height 6
radio input "true"
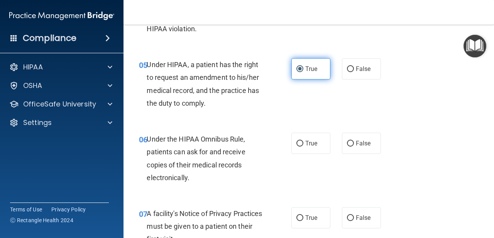
scroll to position [378, 0]
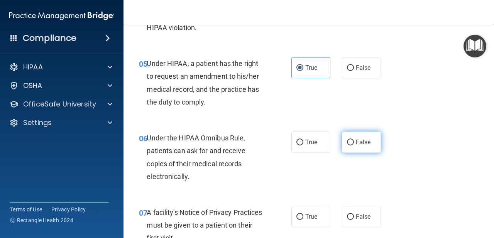
click at [349, 140] on input "False" at bounding box center [350, 143] width 7 height 6
radio input "true"
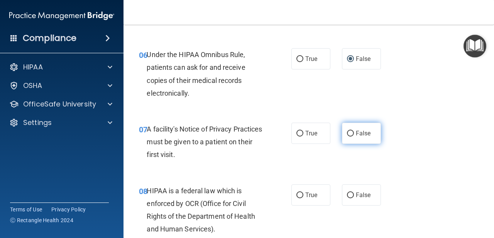
scroll to position [462, 0]
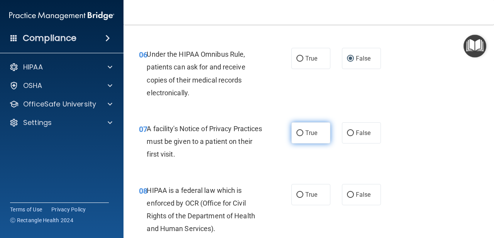
click at [309, 135] on label "True" at bounding box center [310, 132] width 39 height 21
click at [303, 135] on input "True" at bounding box center [299, 133] width 7 height 6
radio input "true"
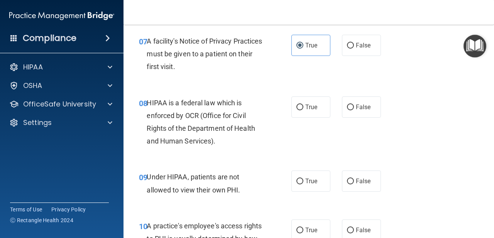
scroll to position [550, 0]
click at [306, 111] on label "True" at bounding box center [310, 106] width 39 height 21
click at [303, 110] on input "True" at bounding box center [299, 107] width 7 height 6
radio input "true"
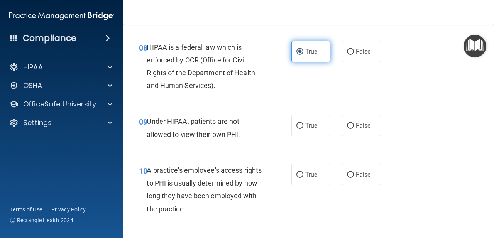
scroll to position [606, 0]
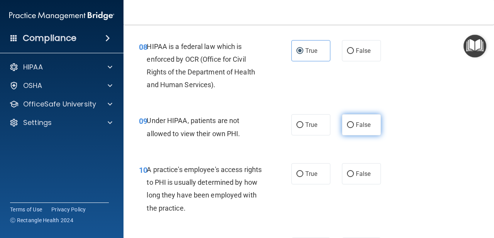
click at [353, 125] on input "False" at bounding box center [350, 125] width 7 height 6
radio input "true"
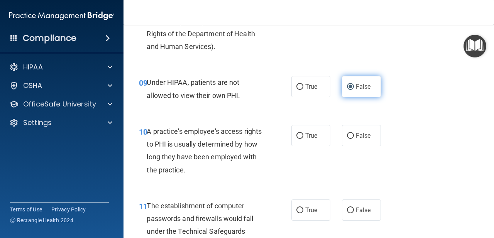
scroll to position [645, 0]
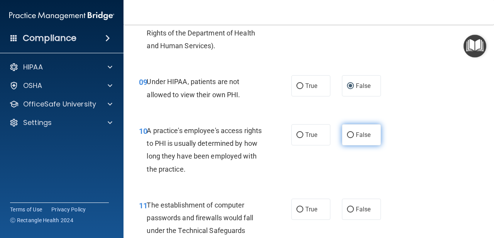
click at [355, 138] on label "False" at bounding box center [361, 134] width 39 height 21
click at [354, 138] on input "False" at bounding box center [350, 135] width 7 height 6
radio input "true"
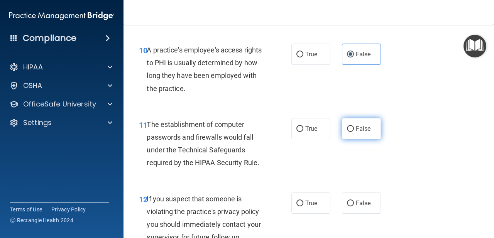
scroll to position [726, 0]
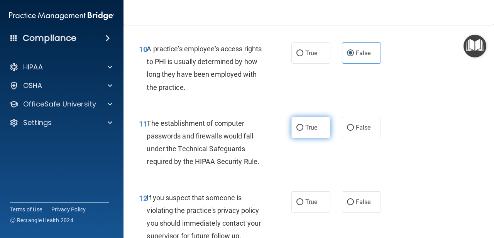
click at [315, 124] on span "True" at bounding box center [311, 127] width 12 height 7
click at [303, 125] on input "True" at bounding box center [299, 128] width 7 height 6
radio input "true"
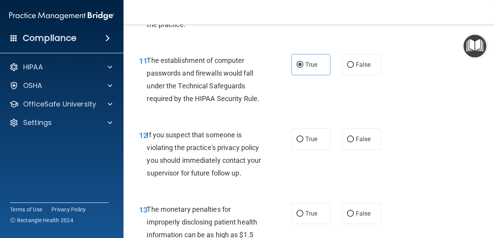
scroll to position [793, 0]
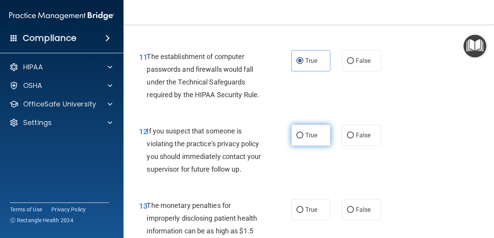
click at [314, 134] on span "True" at bounding box center [311, 134] width 12 height 7
click at [303, 134] on input "True" at bounding box center [299, 136] width 7 height 6
radio input "true"
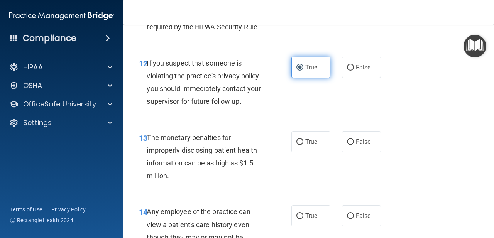
scroll to position [862, 0]
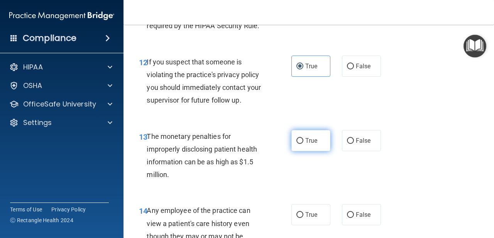
click at [314, 137] on span "True" at bounding box center [311, 140] width 12 height 7
click at [303, 138] on input "True" at bounding box center [299, 141] width 7 height 6
radio input "true"
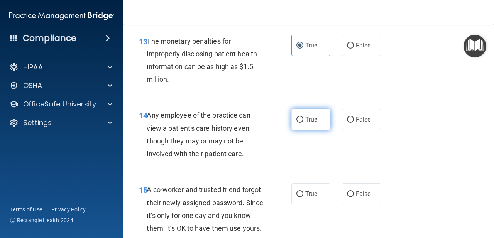
scroll to position [961, 0]
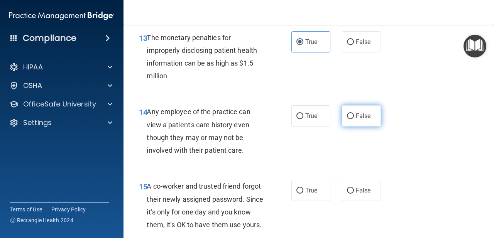
click at [360, 113] on span "False" at bounding box center [362, 115] width 15 height 7
click at [354, 113] on input "False" at bounding box center [350, 116] width 7 height 6
radio input "true"
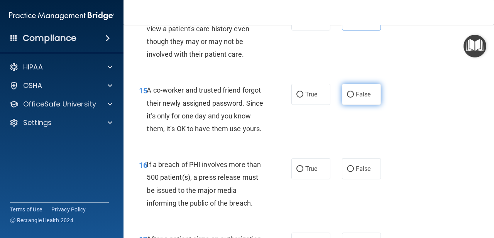
scroll to position [1057, 0]
click at [357, 91] on span "False" at bounding box center [362, 93] width 15 height 7
click at [354, 91] on input "False" at bounding box center [350, 94] width 7 height 6
radio input "true"
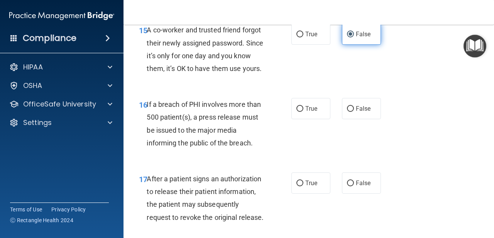
scroll to position [1117, 0]
click at [309, 106] on span "True" at bounding box center [311, 107] width 12 height 7
click at [303, 106] on input "True" at bounding box center [299, 109] width 7 height 6
radio input "true"
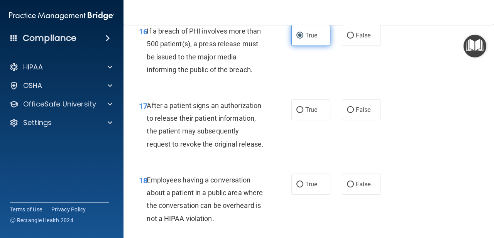
scroll to position [1195, 0]
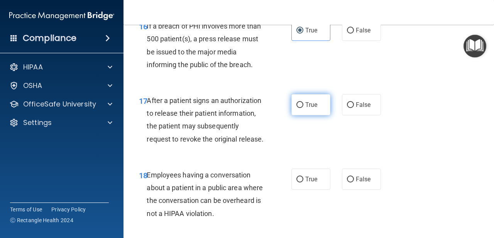
click at [309, 103] on label "True" at bounding box center [310, 104] width 39 height 21
click at [303, 103] on input "True" at bounding box center [299, 105] width 7 height 6
radio input "true"
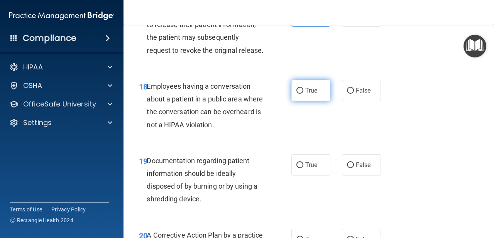
scroll to position [1284, 0]
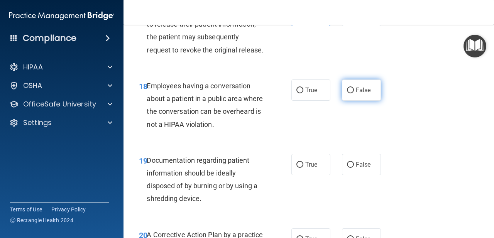
click at [348, 88] on input "False" at bounding box center [350, 91] width 7 height 6
radio input "true"
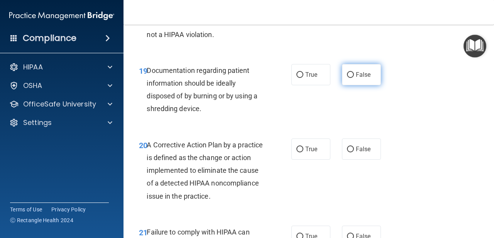
scroll to position [1375, 0]
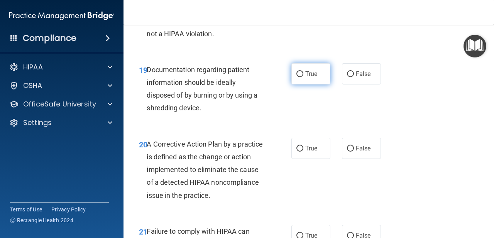
click at [323, 71] on label "True" at bounding box center [310, 73] width 39 height 21
click at [303, 71] on input "True" at bounding box center [299, 74] width 7 height 6
radio input "true"
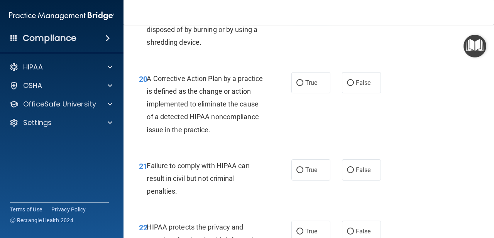
scroll to position [1442, 0]
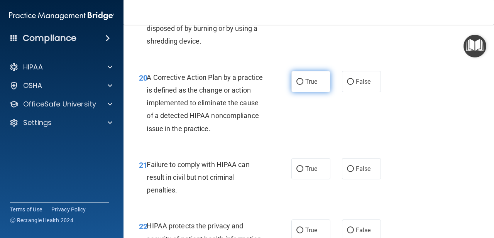
click at [322, 71] on label "True" at bounding box center [310, 81] width 39 height 21
click at [303, 79] on input "True" at bounding box center [299, 82] width 7 height 6
radio input "true"
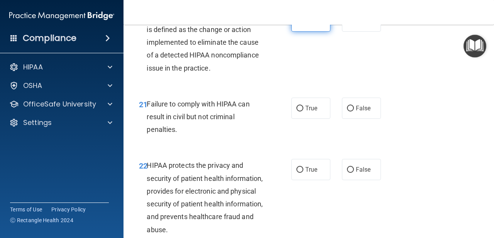
scroll to position [1504, 0]
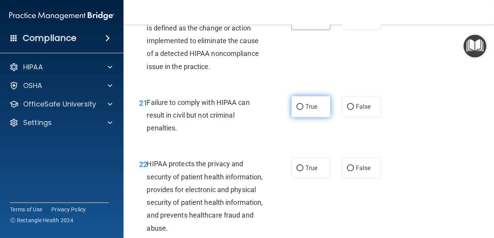
click at [324, 101] on label "True" at bounding box center [310, 106] width 39 height 21
click at [303, 104] on input "True" at bounding box center [299, 107] width 7 height 6
radio input "true"
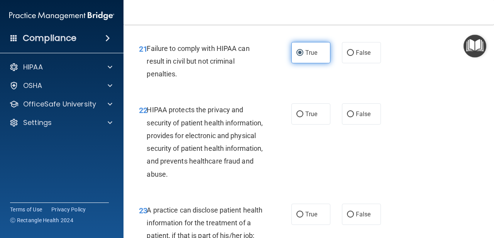
scroll to position [1565, 0]
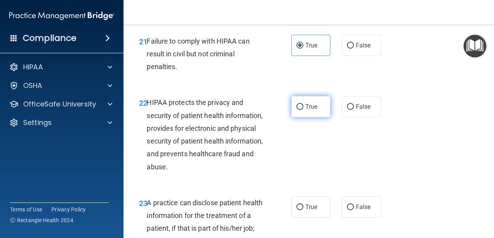
click at [323, 101] on label "True" at bounding box center [310, 106] width 39 height 21
click at [303, 104] on input "True" at bounding box center [299, 107] width 7 height 6
radio input "true"
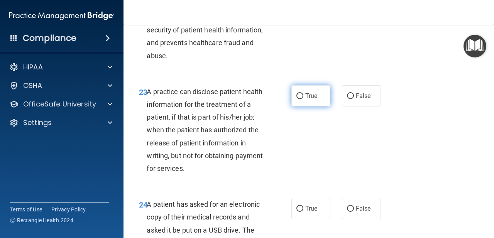
scroll to position [1684, 0]
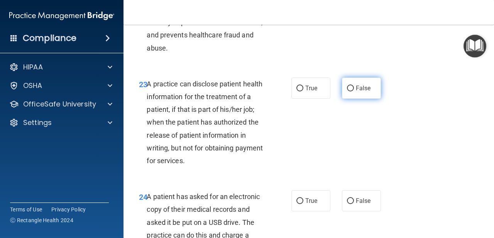
click at [357, 84] on span "False" at bounding box center [362, 87] width 15 height 7
click at [354, 86] on input "False" at bounding box center [350, 89] width 7 height 6
radio input "true"
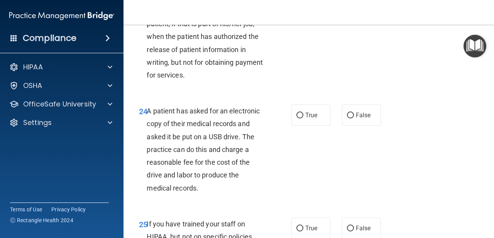
scroll to position [1776, 0]
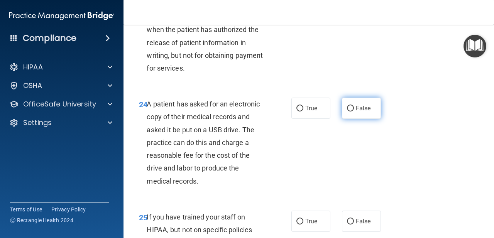
click at [351, 106] on input "False" at bounding box center [350, 109] width 7 height 6
radio input "true"
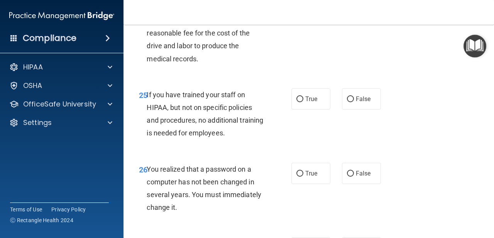
scroll to position [1901, 0]
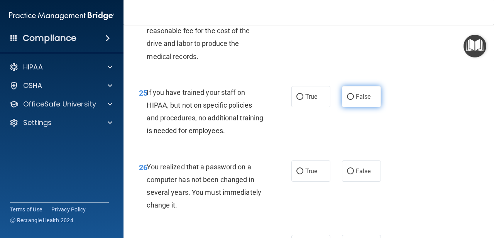
click at [353, 94] on input "False" at bounding box center [350, 97] width 7 height 6
radio input "true"
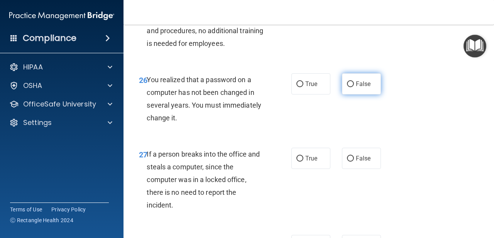
scroll to position [1990, 0]
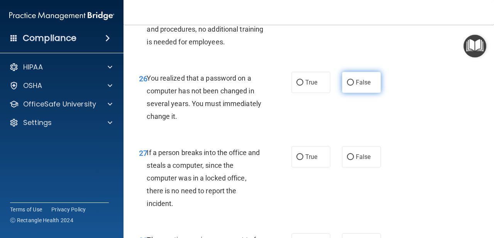
click at [354, 77] on label "False" at bounding box center [361, 82] width 39 height 21
click at [354, 80] on input "False" at bounding box center [350, 83] width 7 height 6
radio input "true"
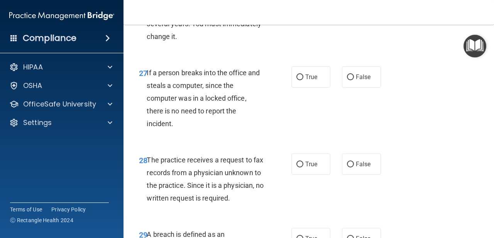
scroll to position [2070, 0]
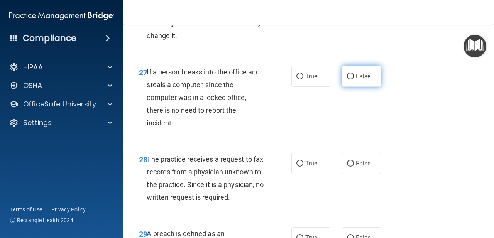
click at [356, 72] on span "False" at bounding box center [362, 75] width 15 height 7
click at [354, 74] on input "False" at bounding box center [350, 77] width 7 height 6
radio input "true"
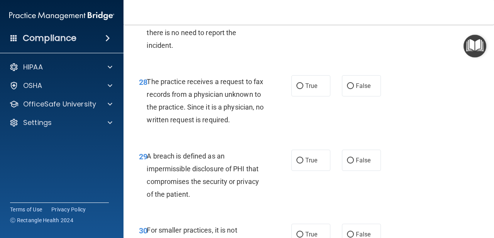
scroll to position [2148, 0]
click at [357, 82] on span "False" at bounding box center [362, 85] width 15 height 7
click at [354, 83] on input "False" at bounding box center [350, 86] width 7 height 6
radio input "true"
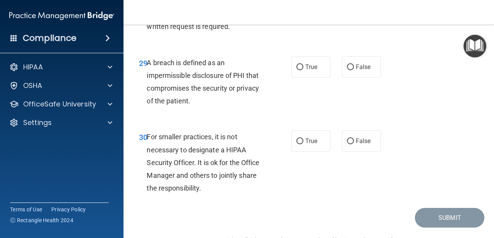
scroll to position [2242, 0]
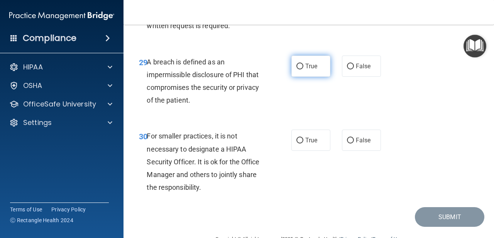
click at [319, 62] on label "True" at bounding box center [310, 66] width 39 height 21
click at [303, 64] on input "True" at bounding box center [299, 67] width 7 height 6
radio input "true"
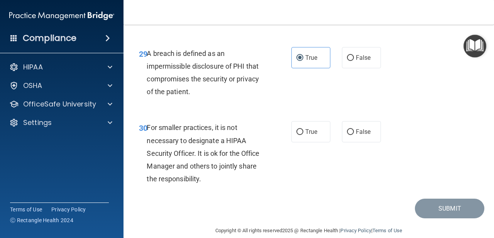
scroll to position [2250, 0]
click at [350, 130] on input "False" at bounding box center [350, 133] width 7 height 6
radio input "true"
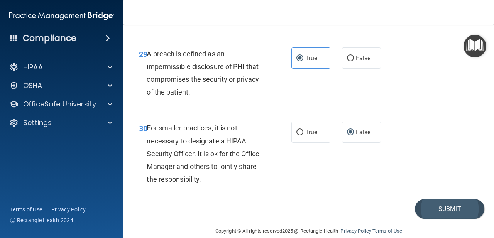
click at [442, 199] on button "Submit" at bounding box center [448, 209] width 69 height 20
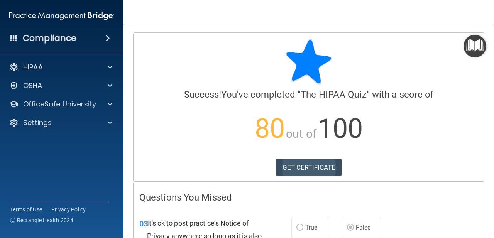
click at [330, 172] on link "GET CERTIFICATE" at bounding box center [309, 167] width 66 height 17
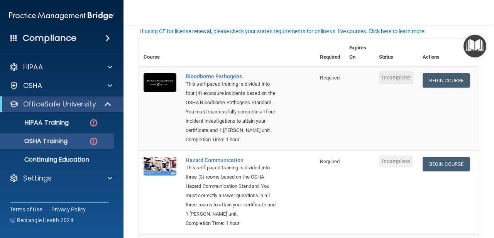
scroll to position [52, 0]
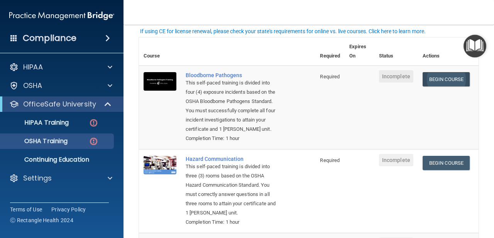
click at [439, 76] on link "Begin Course" at bounding box center [445, 79] width 47 height 14
click at [456, 161] on link "Begin Course" at bounding box center [445, 163] width 47 height 14
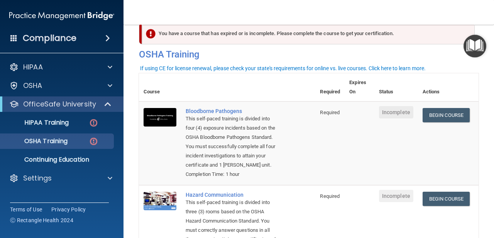
scroll to position [14, 0]
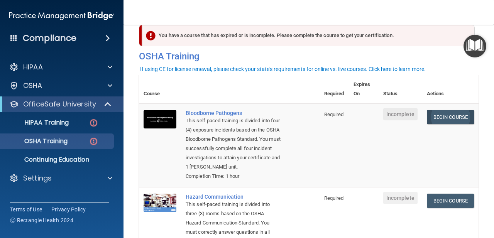
click at [441, 117] on link "Begin Course" at bounding box center [449, 117] width 47 height 14
click at [435, 195] on link "Begin Course" at bounding box center [449, 201] width 47 height 14
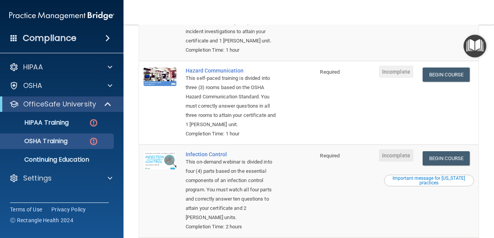
scroll to position [142, 0]
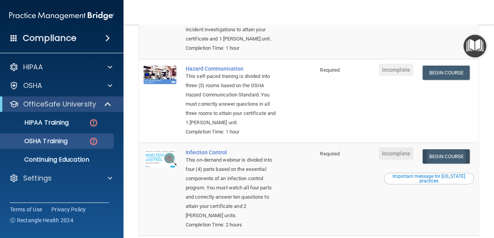
click at [440, 149] on link "Begin Course" at bounding box center [445, 156] width 47 height 14
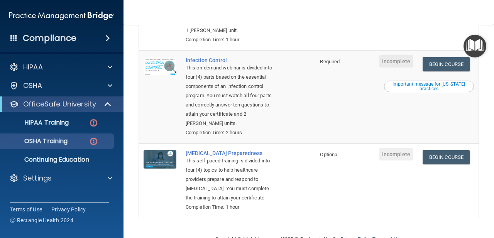
scroll to position [233, 0]
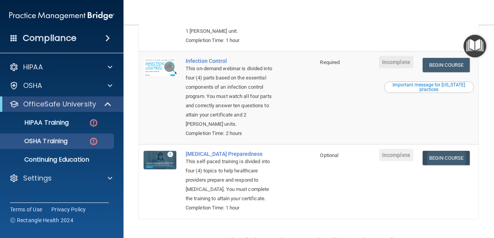
click at [448, 151] on link "Begin Course" at bounding box center [445, 158] width 47 height 14
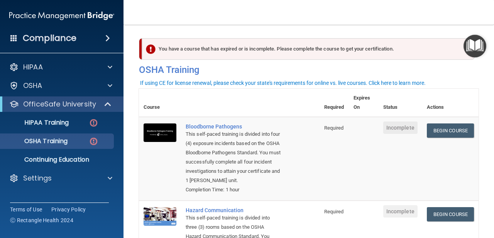
scroll to position [0, 0]
click at [355, 46] on div "You have a course that has expired or is incomplete. Please complete the course…" at bounding box center [308, 50] width 332 height 22
click at [352, 47] on div "You have a course that has expired or is incomplete. Please complete the course…" at bounding box center [308, 50] width 332 height 22
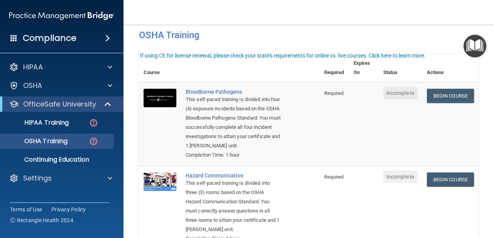
scroll to position [20, 0]
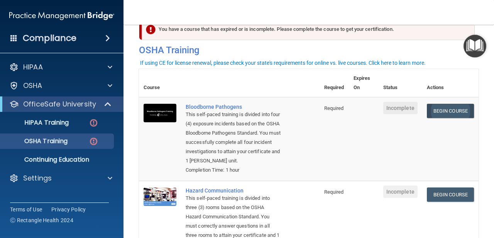
click at [431, 110] on link "Begin Course" at bounding box center [449, 111] width 47 height 14
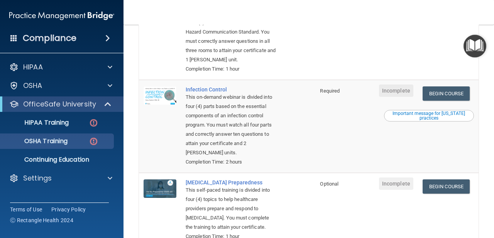
scroll to position [206, 0]
click at [408, 110] on div "Important message for California practices" at bounding box center [429, 114] width 88 height 9
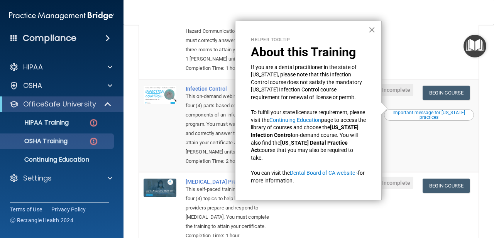
click at [372, 32] on button "×" at bounding box center [371, 30] width 7 height 12
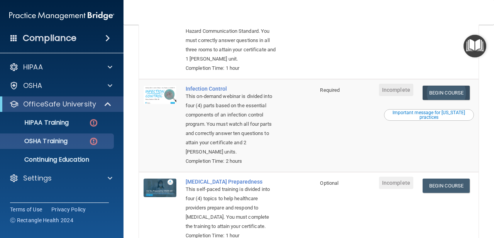
click at [440, 88] on link "Begin Course" at bounding box center [445, 93] width 47 height 14
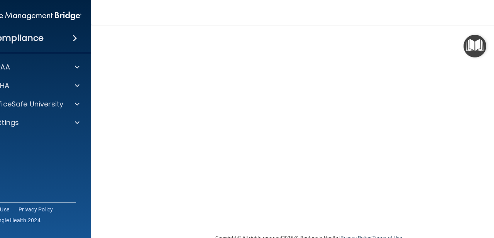
scroll to position [91, 0]
drag, startPoint x: 416, startPoint y: 226, endPoint x: 394, endPoint y: 225, distance: 21.2
click at [394, 226] on div "Copyright © All rights reserved 2025 @ Rectangle Health | Privacy Policy | Term…" at bounding box center [308, 238] width 281 height 25
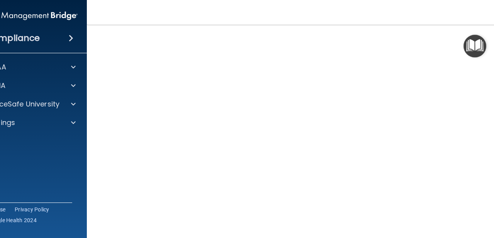
scroll to position [57, 0]
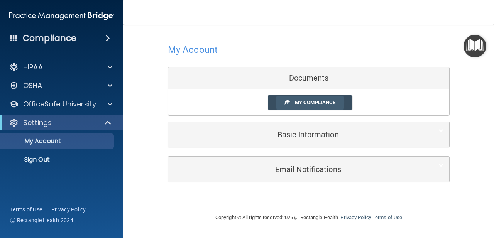
click at [312, 103] on span "My Compliance" at bounding box center [315, 102] width 40 height 6
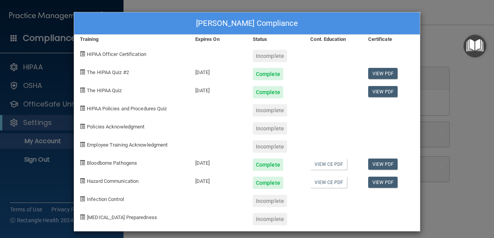
click at [266, 52] on div "Incomplete" at bounding box center [270, 56] width 34 height 12
click at [106, 55] on span "HIPAA Officer Certification" at bounding box center [116, 54] width 59 height 6
click at [106, 54] on span "HIPAA Officer Certification" at bounding box center [116, 54] width 59 height 6
click at [435, 52] on div "Jennifer Iannello's Compliance Training Expires On Status Cont. Education Certi…" at bounding box center [247, 119] width 494 height 238
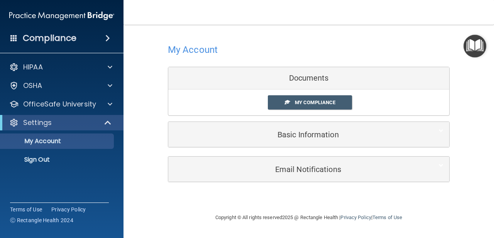
click at [306, 79] on div "Documents" at bounding box center [308, 78] width 281 height 22
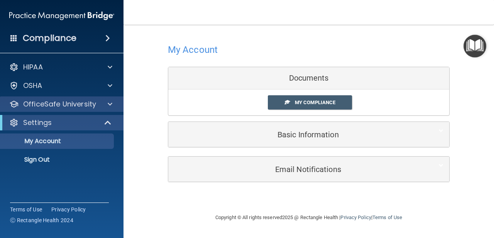
click at [107, 102] on div at bounding box center [108, 103] width 19 height 9
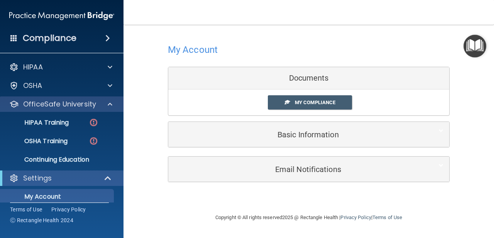
click at [108, 104] on span at bounding box center [110, 103] width 5 height 9
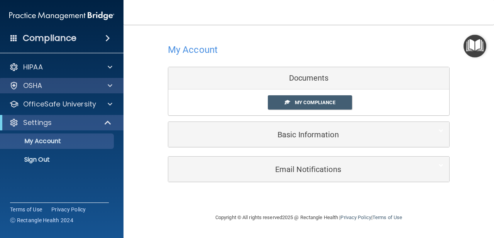
click at [111, 82] on span at bounding box center [110, 85] width 5 height 9
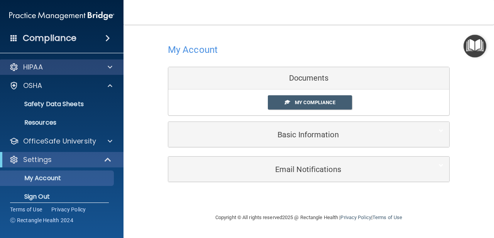
click at [110, 66] on span at bounding box center [110, 66] width 5 height 9
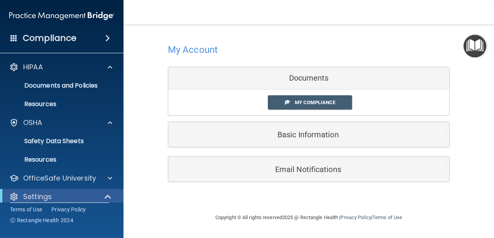
click at [152, 86] on div "My Account Documents My Compliance My Compliance My BAA Basic Information Full …" at bounding box center [308, 111] width 339 height 158
click at [272, 141] on div "Basic Information" at bounding box center [296, 134] width 257 height 17
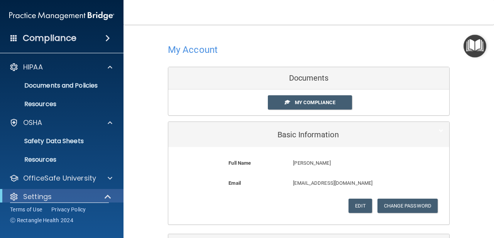
click at [272, 140] on div "Basic Information" at bounding box center [296, 134] width 257 height 17
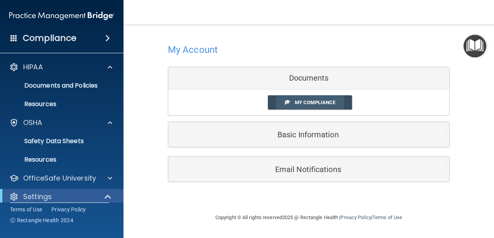
click at [283, 103] on link "My Compliance" at bounding box center [310, 102] width 84 height 14
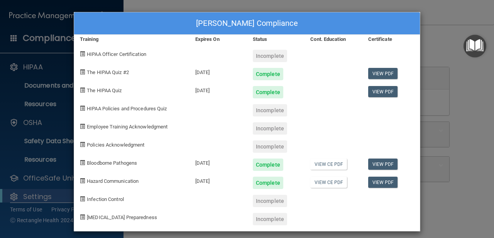
click at [106, 54] on span "HIPAA Officer Certification" at bounding box center [116, 54] width 59 height 6
click at [81, 53] on span at bounding box center [82, 53] width 5 height 5
click at [262, 57] on div "Incomplete" at bounding box center [270, 56] width 34 height 12
click at [243, 67] on div "09/22/2026" at bounding box center [217, 71] width 57 height 18
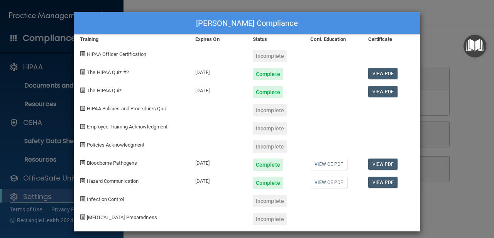
click at [258, 73] on div "Complete" at bounding box center [268, 74] width 30 height 12
click at [136, 10] on div "Jennifer Iannello's Compliance Training Expires On Status Cont. Education Certi…" at bounding box center [247, 119] width 494 height 238
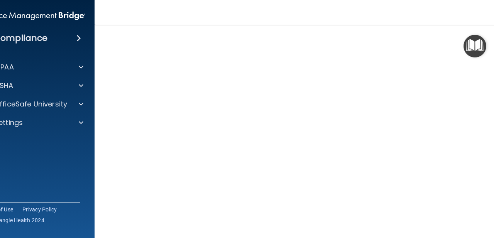
scroll to position [48, 0]
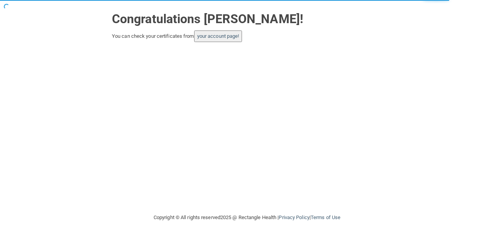
click at [235, 41] on button "your account page!" at bounding box center [218, 36] width 48 height 12
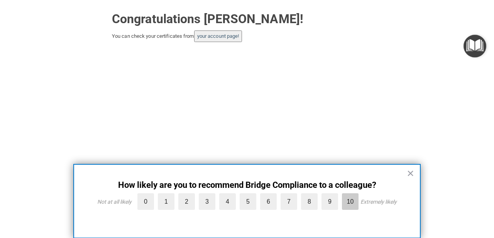
click at [345, 195] on label "10" at bounding box center [350, 201] width 17 height 17
click at [332, 195] on input "10" at bounding box center [332, 195] width 0 height 0
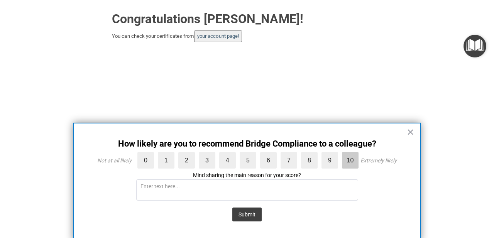
click at [347, 168] on label "10" at bounding box center [350, 160] width 17 height 17
click at [332, 154] on input "10" at bounding box center [332, 154] width 0 height 0
click at [347, 162] on label "10" at bounding box center [350, 160] width 17 height 17
click at [332, 154] on input "10" at bounding box center [332, 154] width 0 height 0
click at [249, 207] on button "Submit" at bounding box center [246, 214] width 29 height 14
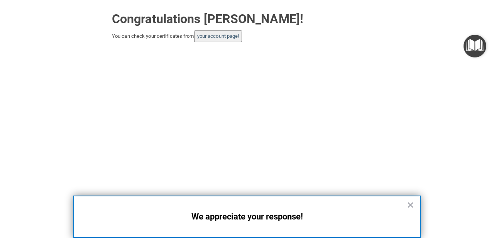
click at [233, 39] on button "your account page!" at bounding box center [218, 36] width 48 height 12
click at [233, 37] on link "your account page!" at bounding box center [218, 36] width 42 height 6
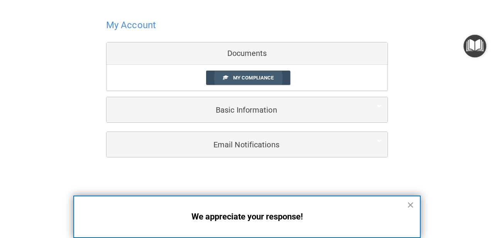
click at [246, 76] on span "My Compliance" at bounding box center [253, 78] width 40 height 6
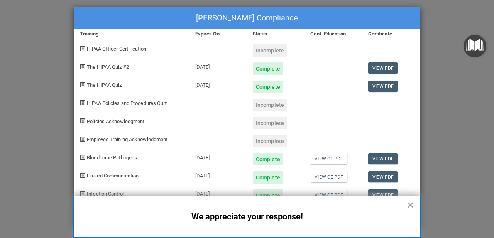
scroll to position [5, 0]
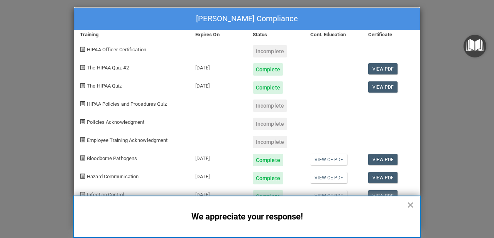
click at [408, 207] on button "×" at bounding box center [409, 205] width 7 height 12
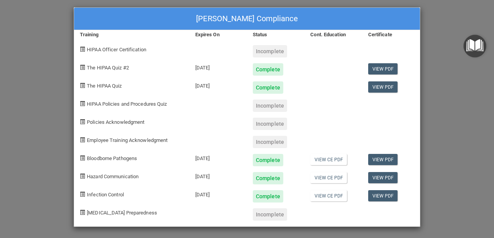
click at [280, 213] on div "Incomplete" at bounding box center [270, 214] width 34 height 12
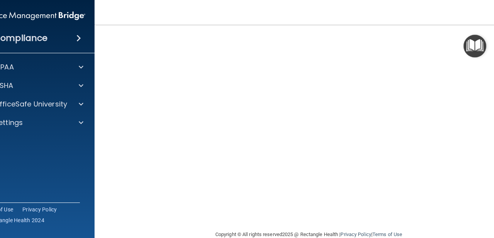
scroll to position [76, 0]
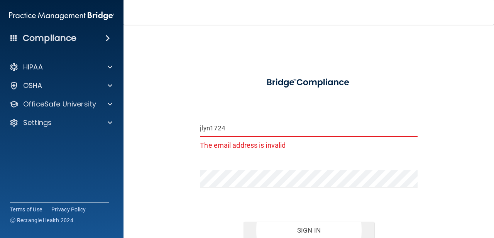
click at [294, 226] on button "Sign In" at bounding box center [308, 230] width 130 height 17
click at [249, 122] on input "jlyn1724" at bounding box center [308, 128] width 217 height 17
click at [241, 126] on input "jlyn1724" at bounding box center [308, 128] width 217 height 17
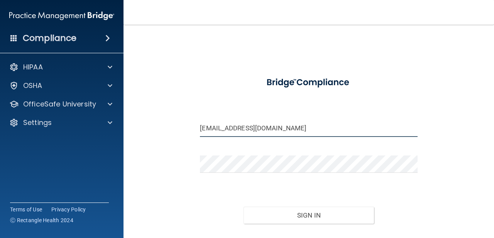
type input "[EMAIL_ADDRESS][DOMAIN_NAME]"
click at [308, 215] on button "Sign In" at bounding box center [308, 215] width 130 height 17
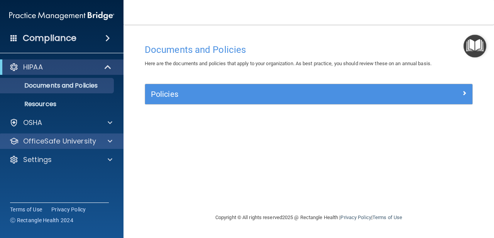
click at [98, 140] on div "OfficeSafe University" at bounding box center [51, 140] width 96 height 9
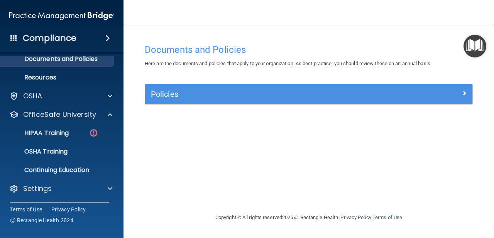
scroll to position [27, 0]
click at [90, 130] on img at bounding box center [94, 133] width 10 height 10
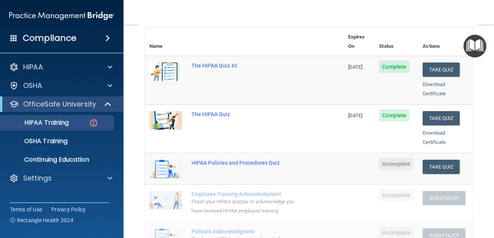
scroll to position [92, 0]
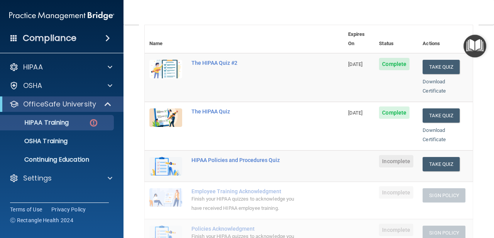
click at [408, 155] on span "Incomplete" at bounding box center [396, 161] width 34 height 12
click at [439, 159] on td "Take Quiz Download Certificate" at bounding box center [445, 165] width 55 height 31
click at [439, 157] on button "Take Quiz" at bounding box center [440, 164] width 37 height 14
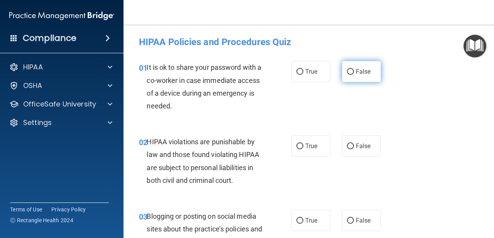
click at [356, 72] on span "False" at bounding box center [362, 71] width 15 height 7
click at [354, 72] on input "False" at bounding box center [350, 72] width 7 height 6
radio input "true"
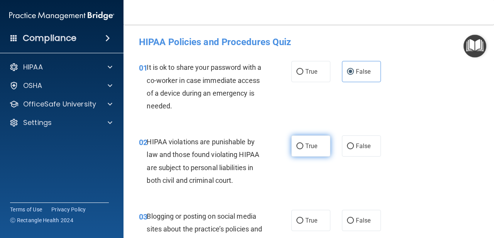
click at [313, 145] on span "True" at bounding box center [311, 145] width 12 height 7
click at [303, 145] on input "True" at bounding box center [299, 146] width 7 height 6
radio input "true"
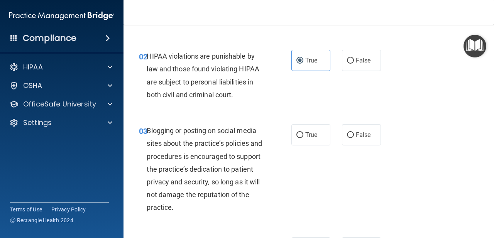
scroll to position [90, 0]
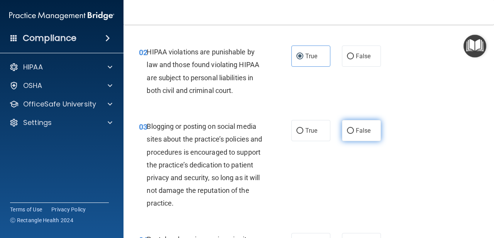
click at [361, 136] on label "False" at bounding box center [361, 130] width 39 height 21
click at [354, 134] on input "False" at bounding box center [350, 131] width 7 height 6
radio input "true"
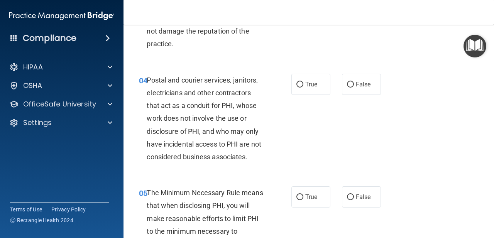
scroll to position [251, 0]
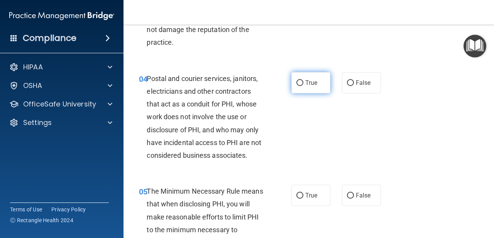
click at [312, 86] on label "True" at bounding box center [310, 82] width 39 height 21
click at [303, 86] on input "True" at bounding box center [299, 83] width 7 height 6
radio input "true"
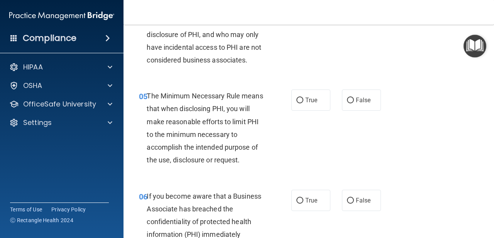
scroll to position [347, 0]
click at [312, 96] on span "True" at bounding box center [311, 99] width 12 height 7
click at [303, 97] on input "True" at bounding box center [299, 100] width 7 height 6
radio input "true"
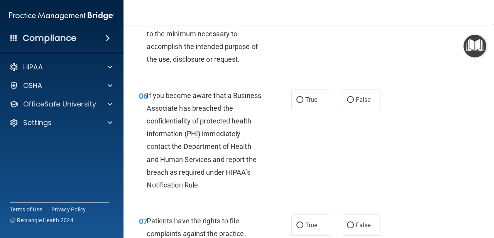
scroll to position [448, 0]
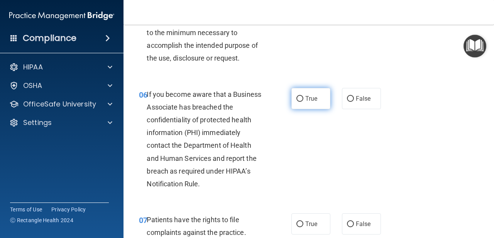
click at [315, 103] on label "True" at bounding box center [310, 98] width 39 height 21
click at [303, 102] on input "True" at bounding box center [299, 99] width 7 height 6
radio input "true"
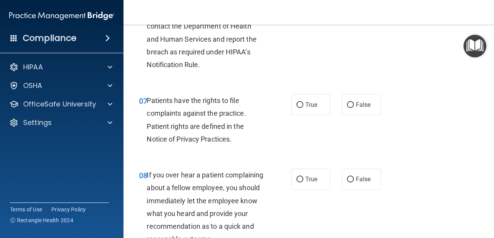
scroll to position [572, 0]
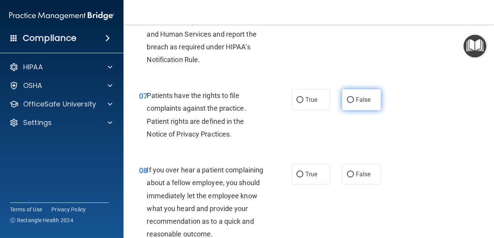
click at [347, 99] on input "False" at bounding box center [350, 100] width 7 height 6
radio input "true"
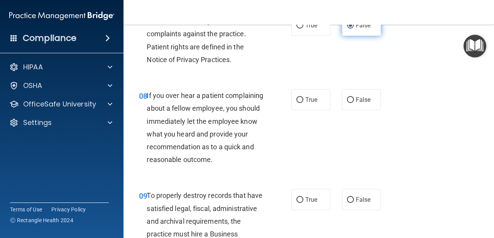
scroll to position [647, 0]
click at [351, 97] on input "False" at bounding box center [350, 100] width 7 height 6
radio input "true"
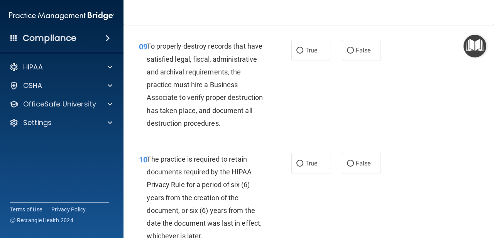
scroll to position [798, 0]
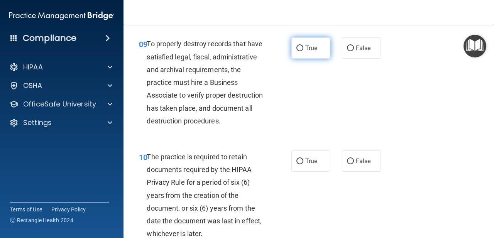
click at [315, 44] on span "True" at bounding box center [311, 47] width 12 height 7
click at [303, 45] on input "True" at bounding box center [299, 48] width 7 height 6
radio input "true"
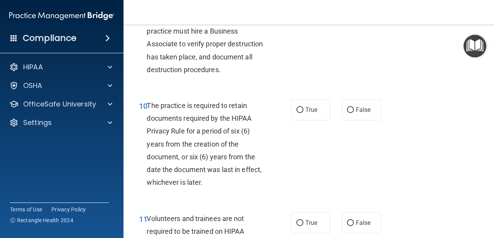
scroll to position [851, 0]
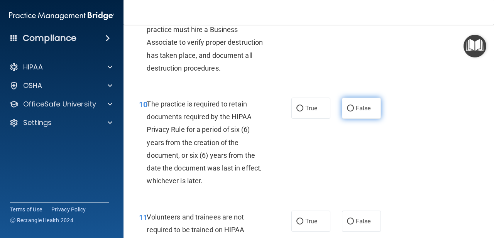
click at [357, 99] on label "False" at bounding box center [361, 108] width 39 height 21
click at [354, 106] on input "False" at bounding box center [350, 109] width 7 height 6
radio input "true"
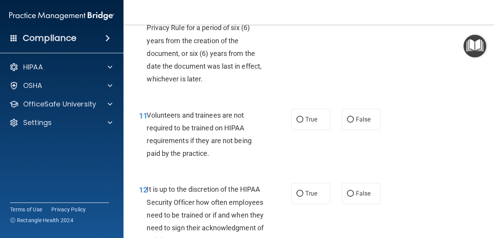
scroll to position [952, 0]
click at [349, 121] on label "False" at bounding box center [361, 119] width 39 height 21
click at [349, 121] on input "False" at bounding box center [350, 120] width 7 height 6
radio input "true"
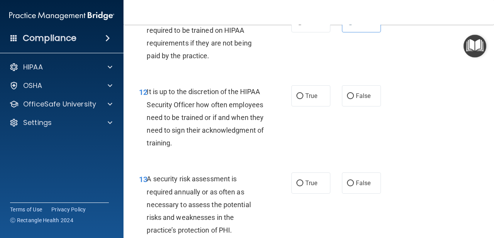
scroll to position [1050, 0]
click at [314, 96] on label "True" at bounding box center [310, 95] width 39 height 21
click at [303, 96] on input "True" at bounding box center [299, 96] width 7 height 6
radio input "true"
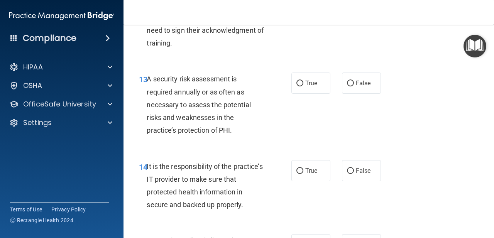
scroll to position [1152, 0]
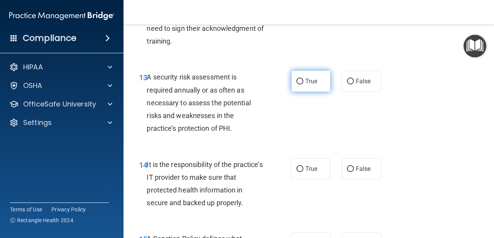
click at [308, 84] on label "True" at bounding box center [310, 81] width 39 height 21
click at [303, 84] on input "True" at bounding box center [299, 82] width 7 height 6
radio input "true"
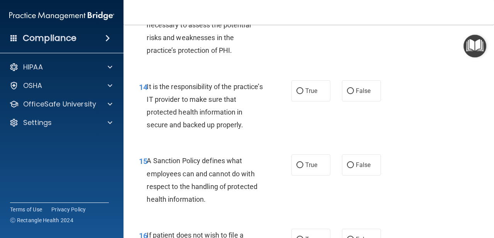
scroll to position [1232, 0]
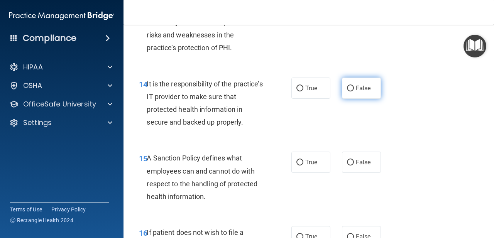
click at [360, 84] on span "False" at bounding box center [362, 87] width 15 height 7
click at [354, 86] on input "False" at bounding box center [350, 89] width 7 height 6
radio input "true"
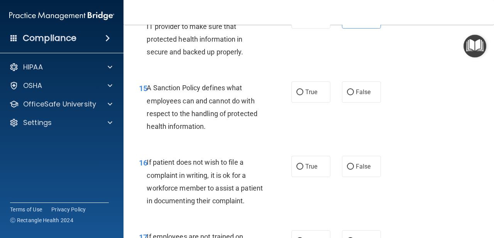
scroll to position [1303, 0]
click at [316, 93] on label "True" at bounding box center [310, 91] width 39 height 21
click at [303, 93] on input "True" at bounding box center [299, 92] width 7 height 6
radio input "true"
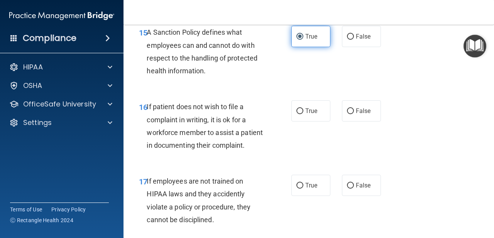
scroll to position [1359, 0]
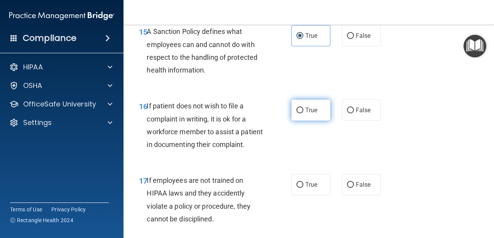
click at [312, 109] on label "True" at bounding box center [310, 109] width 39 height 21
click at [303, 109] on input "True" at bounding box center [299, 111] width 7 height 6
radio input "true"
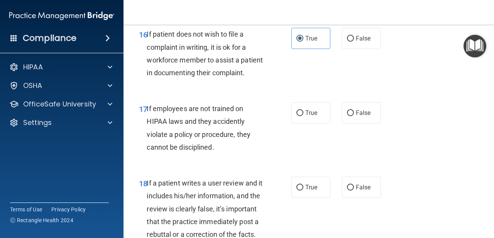
scroll to position [1436, 0]
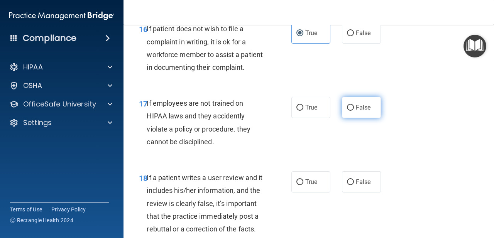
click at [342, 104] on label "False" at bounding box center [361, 107] width 39 height 21
click at [347, 105] on input "False" at bounding box center [350, 108] width 7 height 6
radio input "true"
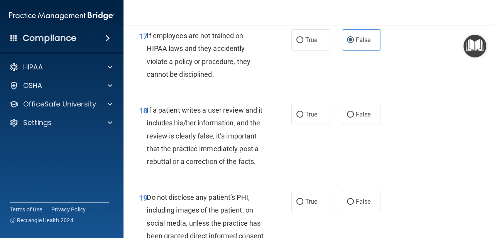
scroll to position [1504, 0]
click at [317, 111] on label "True" at bounding box center [310, 113] width 39 height 21
click at [303, 111] on input "True" at bounding box center [299, 114] width 7 height 6
radio input "true"
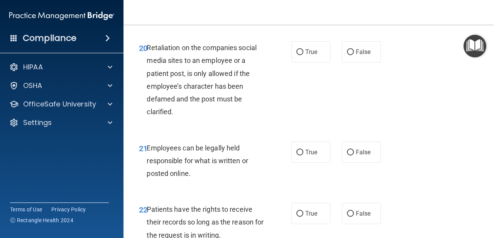
scroll to position [1741, 0]
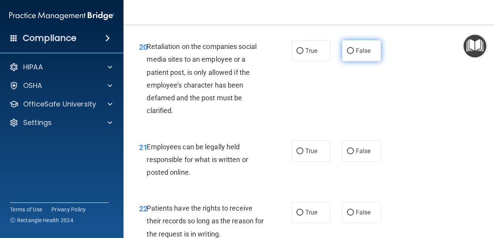
click at [346, 42] on label "False" at bounding box center [361, 50] width 39 height 21
click at [347, 48] on input "False" at bounding box center [350, 51] width 7 height 6
radio input "true"
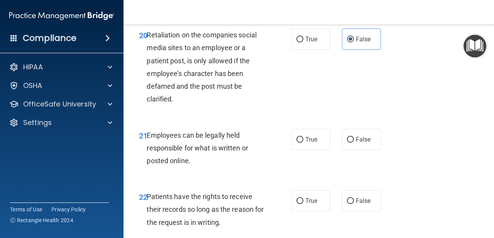
scroll to position [1754, 0]
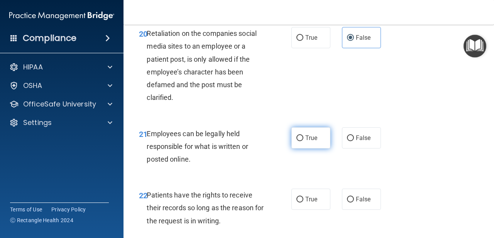
click at [297, 133] on label "True" at bounding box center [310, 137] width 39 height 21
click at [297, 135] on input "True" at bounding box center [299, 138] width 7 height 6
radio input "true"
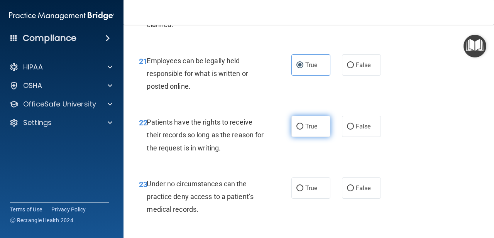
scroll to position [1831, 0]
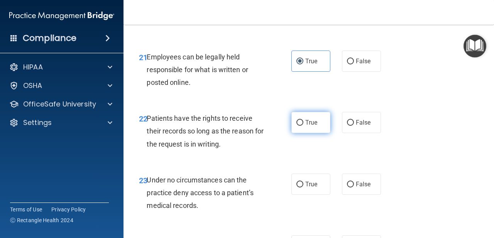
click at [306, 119] on span "True" at bounding box center [311, 122] width 12 height 7
click at [303, 120] on input "True" at bounding box center [299, 123] width 7 height 6
radio input "true"
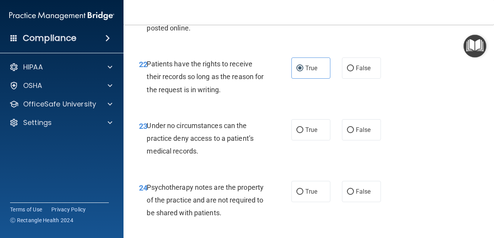
scroll to position [1891, 0]
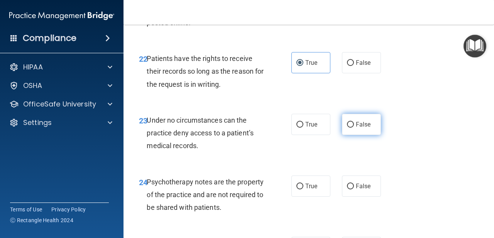
click at [354, 124] on label "False" at bounding box center [361, 124] width 39 height 21
click at [354, 124] on input "False" at bounding box center [350, 125] width 7 height 6
radio input "true"
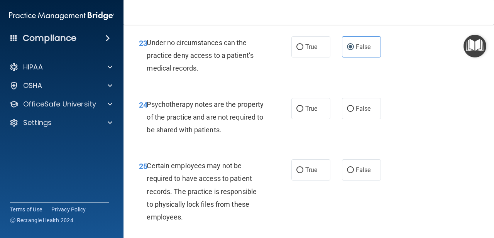
scroll to position [1971, 0]
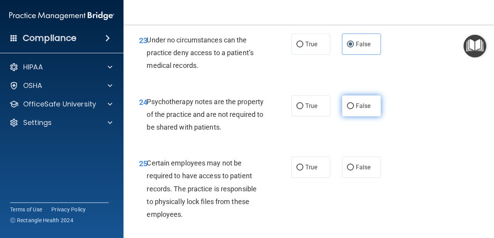
click at [352, 101] on label "False" at bounding box center [361, 105] width 39 height 21
click at [352, 103] on input "False" at bounding box center [350, 106] width 7 height 6
radio input "true"
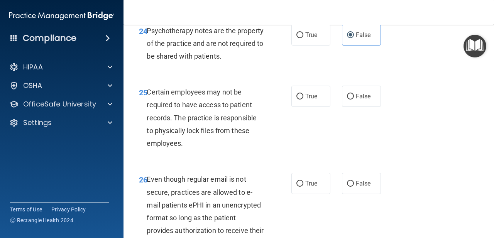
scroll to position [2043, 0]
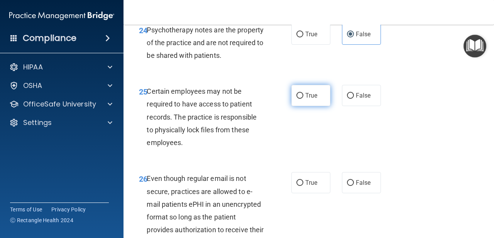
click at [315, 92] on label "True" at bounding box center [310, 95] width 39 height 21
click at [303, 93] on input "True" at bounding box center [299, 96] width 7 height 6
radio input "true"
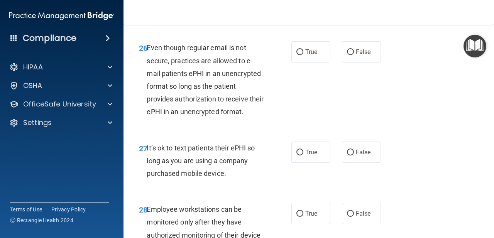
scroll to position [2175, 0]
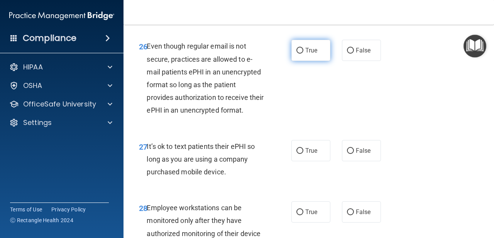
click at [301, 48] on input "True" at bounding box center [299, 51] width 7 height 6
radio input "true"
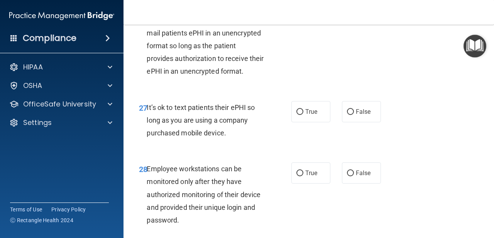
scroll to position [2215, 0]
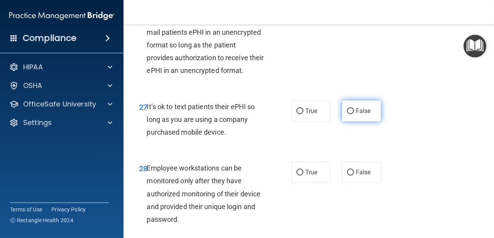
click at [345, 103] on label "False" at bounding box center [361, 110] width 39 height 21
click at [347, 108] on input "False" at bounding box center [350, 111] width 7 height 6
radio input "true"
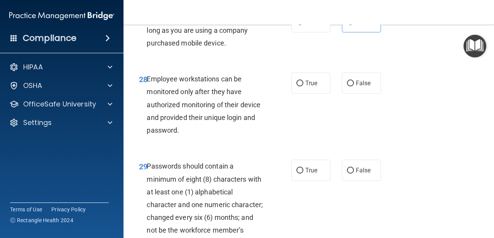
scroll to position [2305, 0]
click at [313, 79] on span "True" at bounding box center [311, 82] width 12 height 7
click at [303, 80] on input "True" at bounding box center [299, 83] width 7 height 6
radio input "true"
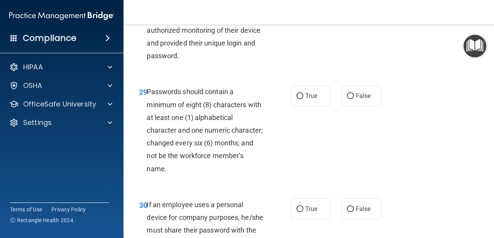
scroll to position [2379, 0]
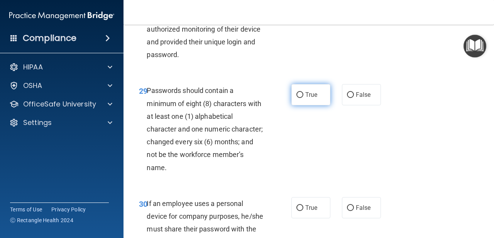
click at [320, 84] on label "True" at bounding box center [310, 94] width 39 height 21
click at [303, 92] on input "True" at bounding box center [299, 95] width 7 height 6
radio input "true"
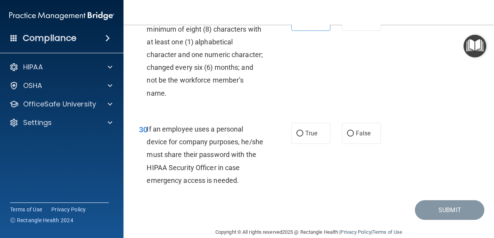
scroll to position [2453, 0]
click at [345, 125] on label "False" at bounding box center [361, 133] width 39 height 21
click at [347, 131] on input "False" at bounding box center [350, 134] width 7 height 6
radio input "true"
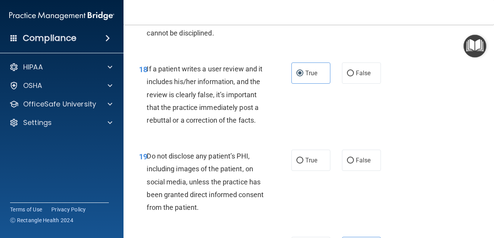
scroll to position [1545, 0]
click at [308, 156] on span "True" at bounding box center [311, 159] width 12 height 7
click at [303, 157] on input "True" at bounding box center [299, 160] width 7 height 6
radio input "true"
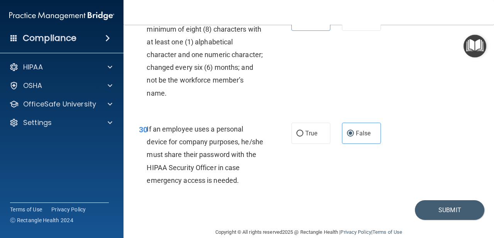
scroll to position [2453, 0]
click at [458, 200] on button "Submit" at bounding box center [448, 210] width 69 height 20
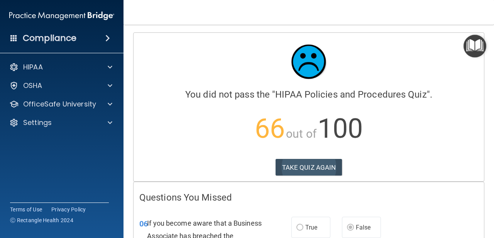
click at [323, 171] on button "TAKE QUIZ AGAIN" at bounding box center [308, 167] width 67 height 17
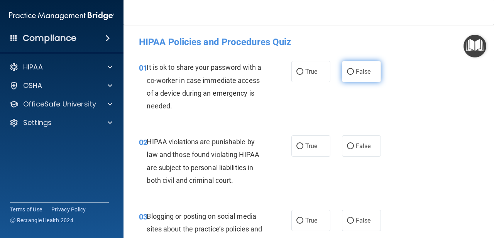
click at [354, 78] on label "False" at bounding box center [361, 71] width 39 height 21
click at [354, 75] on input "False" at bounding box center [350, 72] width 7 height 6
radio input "true"
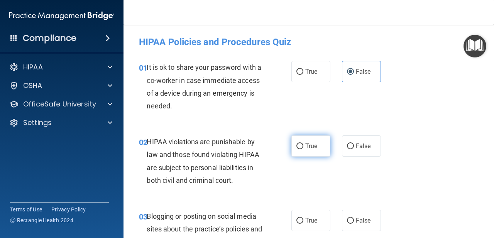
click at [312, 149] on label "True" at bounding box center [310, 145] width 39 height 21
click at [303, 149] on input "True" at bounding box center [299, 146] width 7 height 6
radio input "true"
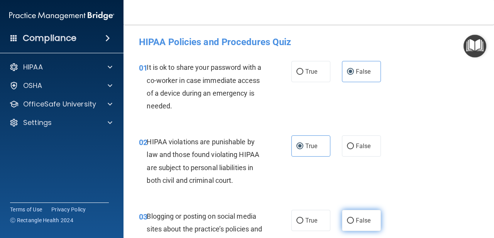
click at [357, 213] on label "False" at bounding box center [361, 220] width 39 height 21
click at [354, 218] on input "False" at bounding box center [350, 221] width 7 height 6
radio input "true"
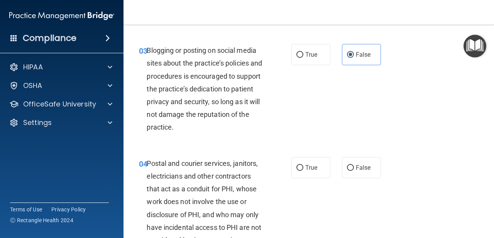
scroll to position [170, 0]
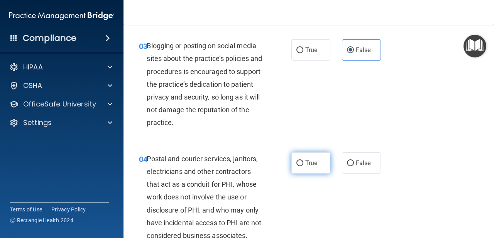
click at [301, 168] on label "True" at bounding box center [310, 162] width 39 height 21
click at [301, 166] on input "True" at bounding box center [299, 163] width 7 height 6
radio input "true"
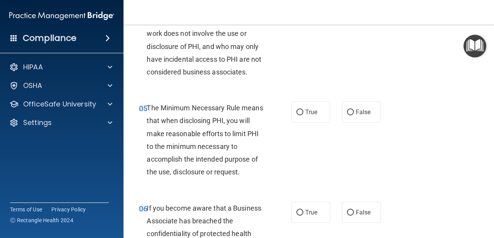
scroll to position [334, 0]
click at [312, 113] on span "True" at bounding box center [311, 112] width 12 height 7
click at [303, 113] on input "True" at bounding box center [299, 113] width 7 height 6
radio input "true"
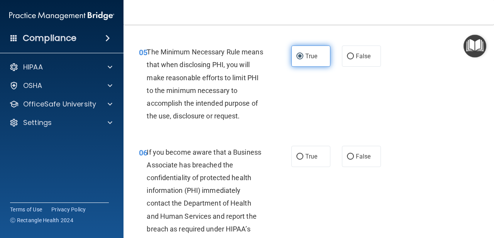
scroll to position [406, 0]
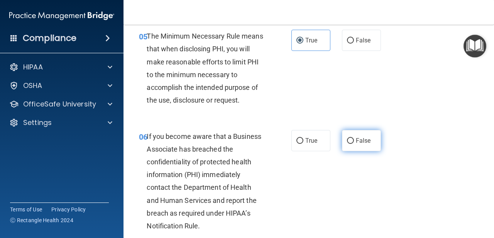
click at [363, 144] on label "False" at bounding box center [361, 140] width 39 height 21
click at [354, 144] on input "False" at bounding box center [350, 141] width 7 height 6
radio input "true"
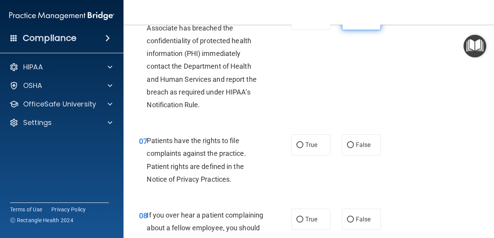
scroll to position [528, 0]
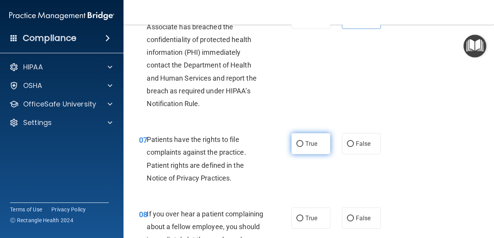
click at [318, 140] on label "True" at bounding box center [310, 143] width 39 height 21
click at [303, 141] on input "True" at bounding box center [299, 144] width 7 height 6
radio input "true"
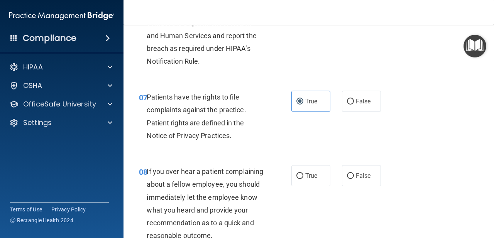
scroll to position [576, 0]
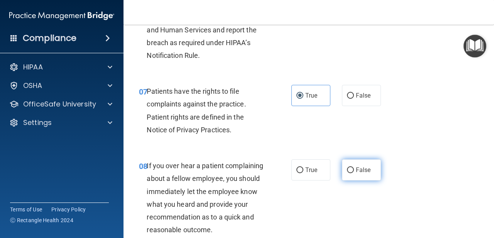
click at [368, 169] on span "False" at bounding box center [362, 169] width 15 height 7
click at [354, 169] on input "False" at bounding box center [350, 170] width 7 height 6
radio input "true"
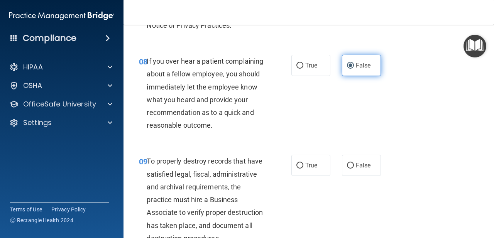
scroll to position [706, 0]
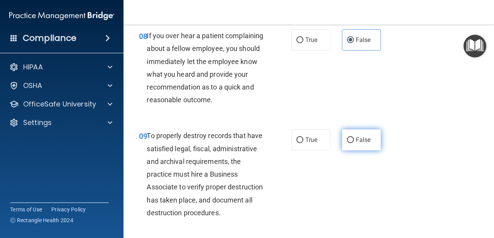
click at [362, 142] on label "False" at bounding box center [361, 139] width 39 height 21
click at [354, 142] on input "False" at bounding box center [350, 140] width 7 height 6
radio input "true"
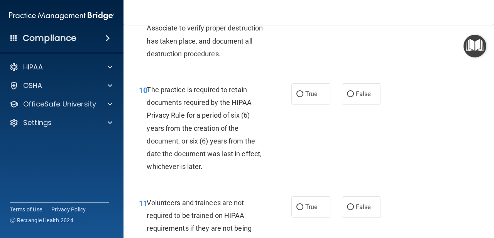
scroll to position [884, 0]
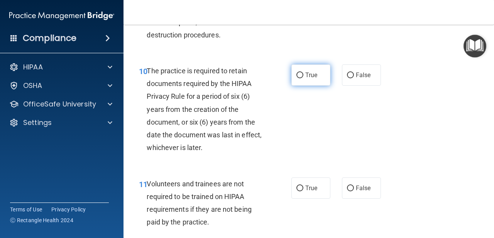
click at [315, 77] on label "True" at bounding box center [310, 74] width 39 height 21
click at [303, 77] on input "True" at bounding box center [299, 75] width 7 height 6
radio input "true"
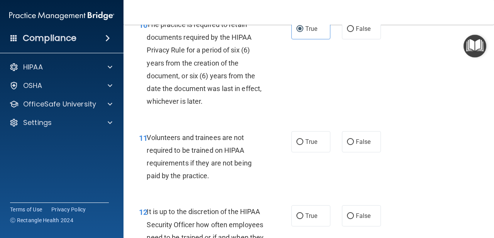
scroll to position [934, 0]
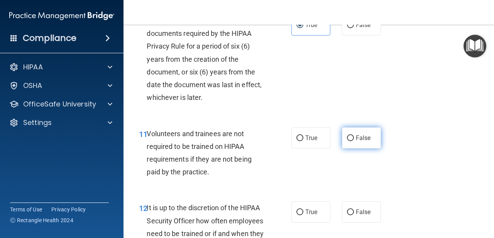
click at [346, 142] on label "False" at bounding box center [361, 137] width 39 height 21
click at [347, 141] on input "False" at bounding box center [350, 138] width 7 height 6
radio input "true"
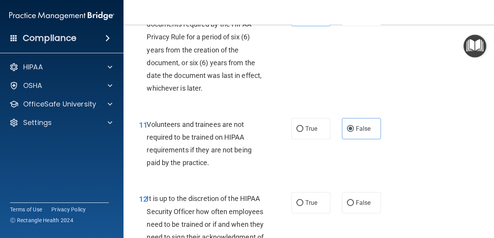
scroll to position [944, 0]
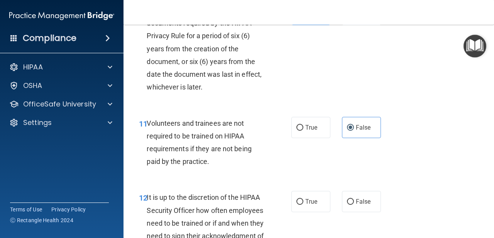
click at [361, 183] on div "12 It is up to the discretion of the HIPAA Security Officer how often employees…" at bounding box center [308, 224] width 351 height 87
click at [362, 198] on span "False" at bounding box center [362, 201] width 15 height 7
click at [354, 199] on input "False" at bounding box center [350, 202] width 7 height 6
radio input "true"
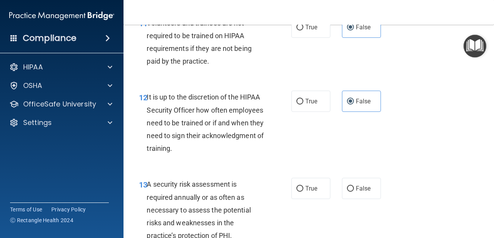
scroll to position [1049, 0]
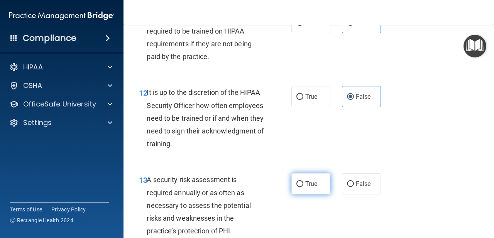
click at [325, 176] on label "True" at bounding box center [310, 183] width 39 height 21
click at [303, 181] on input "True" at bounding box center [299, 184] width 7 height 6
radio input "true"
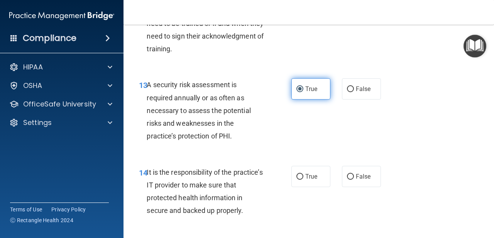
scroll to position [1156, 0]
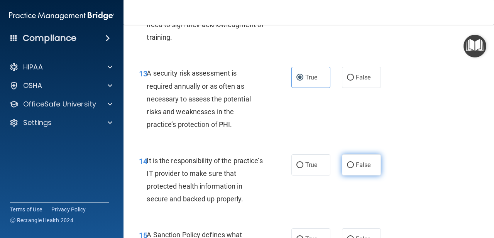
click at [352, 162] on input "False" at bounding box center [350, 165] width 7 height 6
radio input "true"
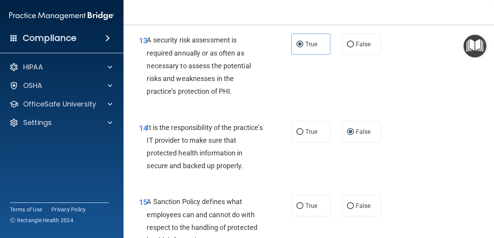
scroll to position [1200, 0]
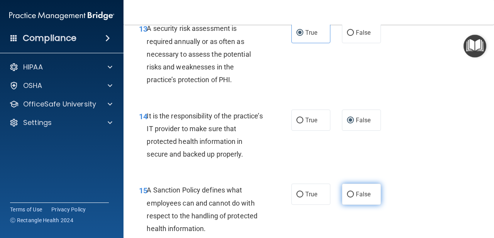
click at [358, 192] on label "False" at bounding box center [361, 194] width 39 height 21
click at [354, 192] on input "False" at bounding box center [350, 195] width 7 height 6
radio input "true"
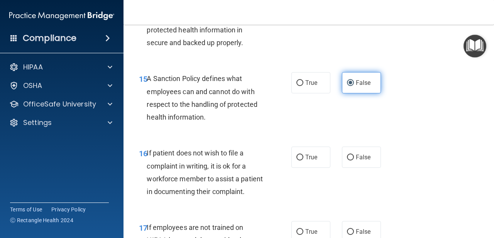
scroll to position [1313, 0]
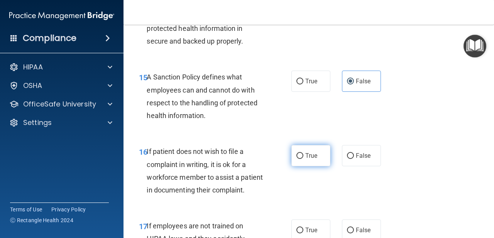
click at [321, 153] on label "True" at bounding box center [310, 155] width 39 height 21
click at [303, 153] on input "True" at bounding box center [299, 156] width 7 height 6
radio input "true"
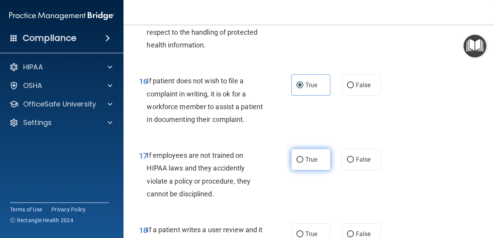
scroll to position [1391, 0]
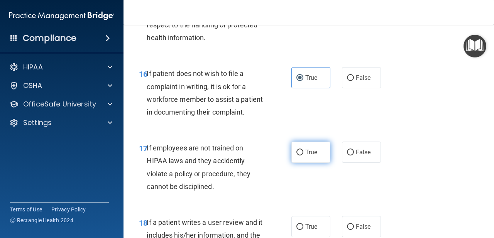
click at [315, 153] on label "True" at bounding box center [310, 152] width 39 height 21
click at [303, 153] on input "True" at bounding box center [299, 153] width 7 height 6
radio input "true"
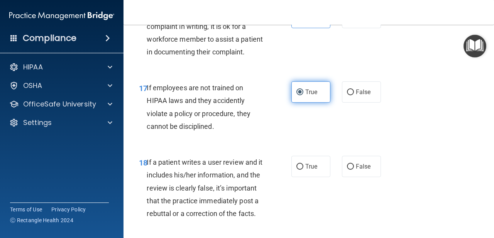
scroll to position [1455, 0]
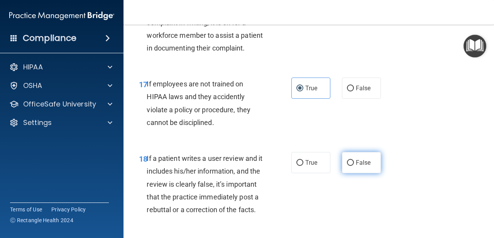
click at [353, 160] on input "False" at bounding box center [350, 163] width 7 height 6
radio input "true"
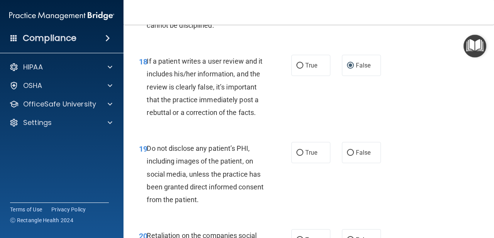
scroll to position [1555, 0]
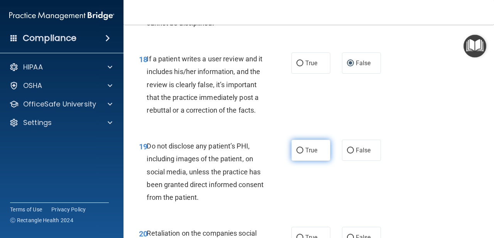
click at [318, 140] on label "True" at bounding box center [310, 150] width 39 height 21
click at [303, 148] on input "True" at bounding box center [299, 151] width 7 height 6
radio input "true"
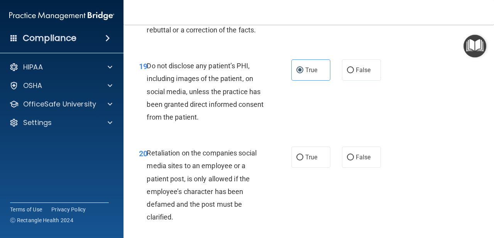
scroll to position [1635, 0]
click at [358, 153] on span "False" at bounding box center [362, 156] width 15 height 7
click at [354, 154] on input "False" at bounding box center [350, 157] width 7 height 6
radio input "true"
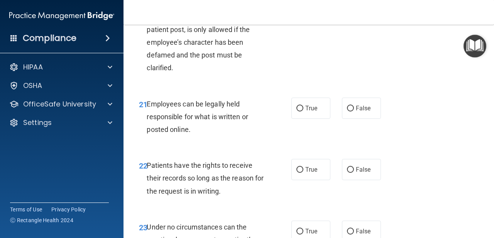
scroll to position [1784, 0]
click at [318, 101] on label "True" at bounding box center [310, 108] width 39 height 21
click at [303, 106] on input "True" at bounding box center [299, 109] width 7 height 6
radio input "true"
click at [354, 165] on label "False" at bounding box center [361, 169] width 39 height 21
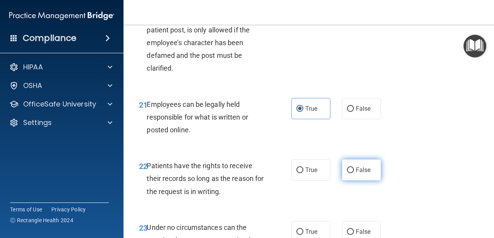
click at [354, 167] on input "False" at bounding box center [350, 170] width 7 height 6
radio input "true"
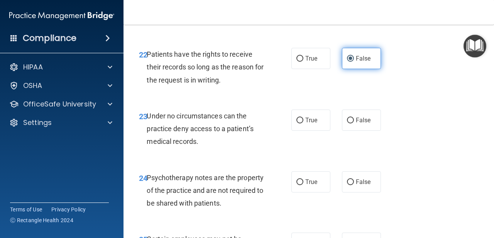
scroll to position [1896, 0]
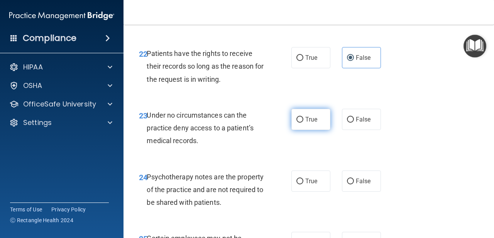
click at [316, 116] on span "True" at bounding box center [311, 119] width 12 height 7
click at [303, 117] on input "True" at bounding box center [299, 120] width 7 height 6
radio input "true"
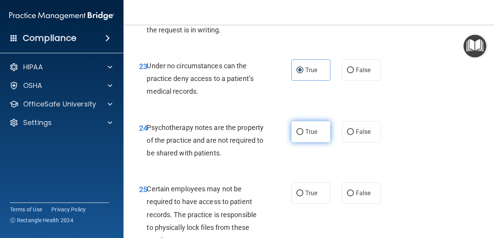
scroll to position [1946, 0]
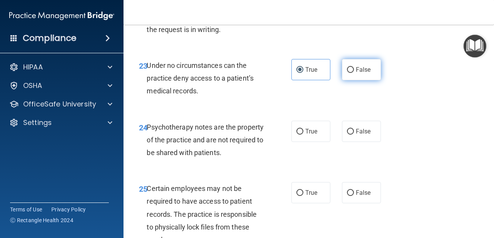
click at [347, 67] on input "False" at bounding box center [350, 70] width 7 height 6
radio input "true"
radio input "false"
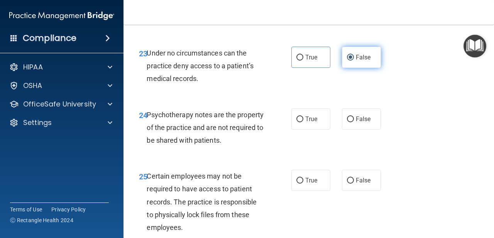
scroll to position [1959, 0]
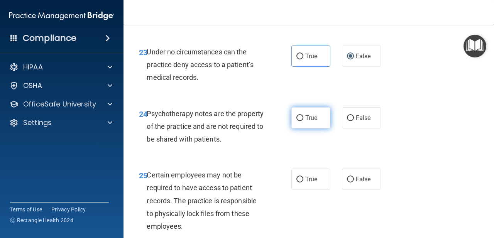
click at [311, 107] on label "True" at bounding box center [310, 117] width 39 height 21
click at [303, 115] on input "True" at bounding box center [299, 118] width 7 height 6
radio input "true"
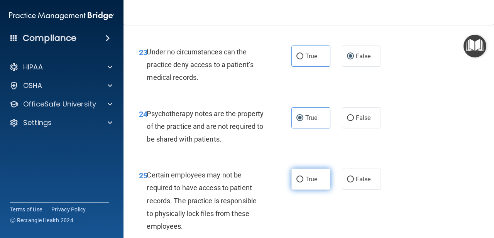
click at [305, 175] on span "True" at bounding box center [311, 178] width 12 height 7
click at [303, 177] on input "True" at bounding box center [299, 180] width 7 height 6
radio input "true"
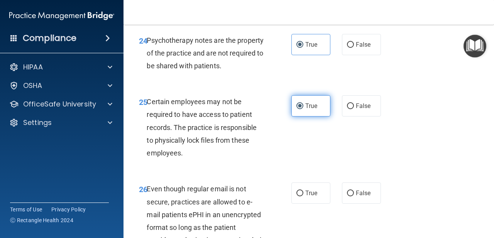
scroll to position [2038, 0]
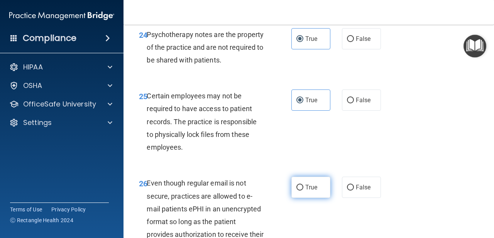
click at [305, 177] on label "True" at bounding box center [310, 187] width 39 height 21
click at [303, 185] on input "True" at bounding box center [299, 188] width 7 height 6
radio input "true"
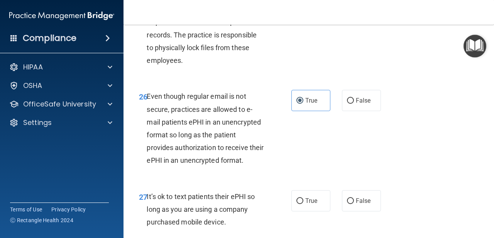
scroll to position [2128, 0]
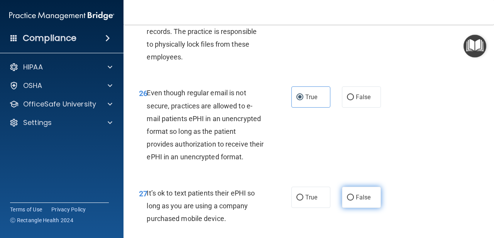
click at [359, 194] on span "False" at bounding box center [362, 197] width 15 height 7
click at [354, 195] on input "False" at bounding box center [350, 198] width 7 height 6
radio input "true"
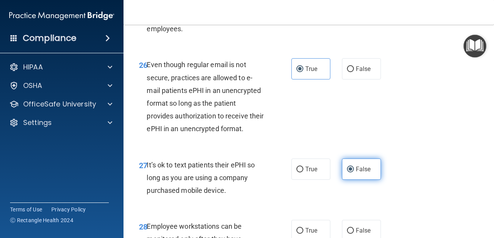
scroll to position [2167, 0]
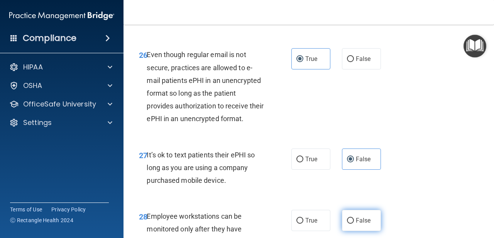
click at [349, 218] on input "False" at bounding box center [350, 221] width 7 height 6
radio input "true"
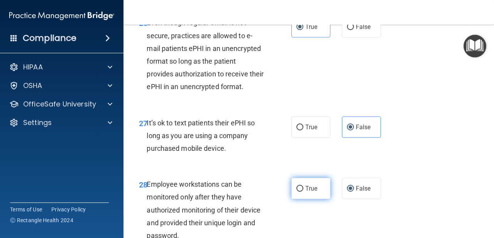
scroll to position [2210, 0]
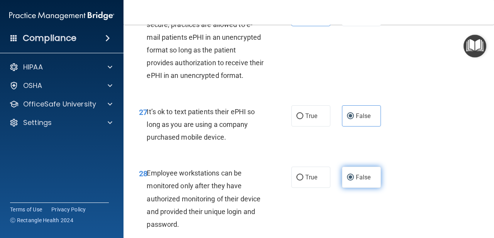
click at [347, 169] on label "False" at bounding box center [361, 177] width 39 height 21
click at [347, 175] on input "False" at bounding box center [350, 178] width 7 height 6
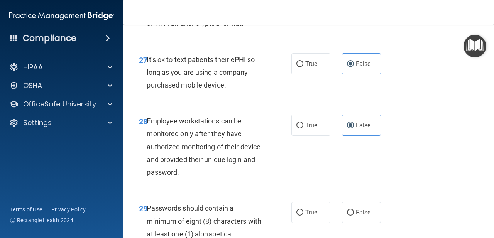
scroll to position [2265, 0]
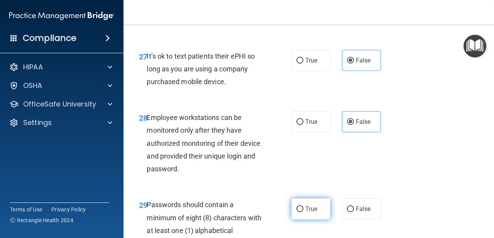
click at [307, 205] on span "True" at bounding box center [311, 208] width 12 height 7
click at [303, 206] on input "True" at bounding box center [299, 209] width 7 height 6
radio input "true"
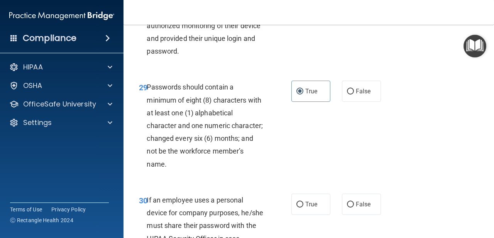
scroll to position [2383, 0]
click at [366, 197] on label "False" at bounding box center [361, 203] width 39 height 21
click at [354, 201] on input "False" at bounding box center [350, 204] width 7 height 6
radio input "true"
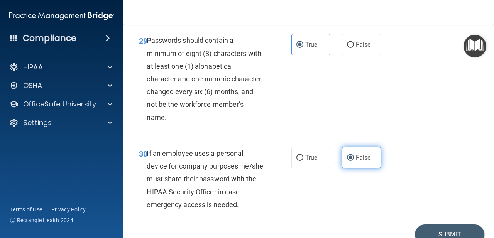
scroll to position [2437, 0]
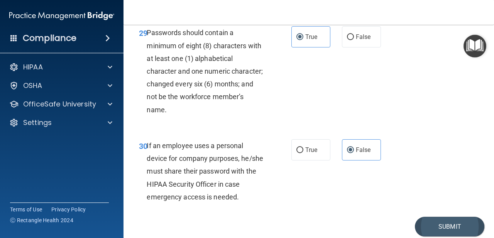
click at [451, 217] on button "Submit" at bounding box center [448, 227] width 69 height 20
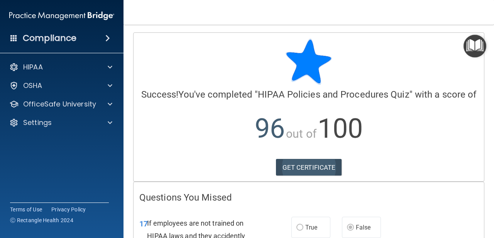
click at [332, 171] on link "GET CERTIFICATE" at bounding box center [309, 167] width 66 height 17
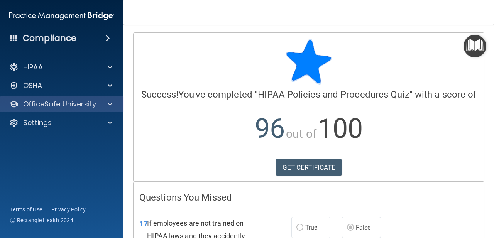
click at [113, 104] on div at bounding box center [108, 103] width 19 height 9
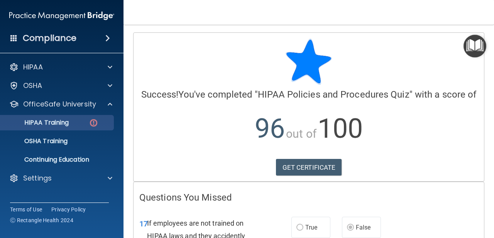
click at [85, 123] on div "HIPAA Training" at bounding box center [57, 123] width 105 height 8
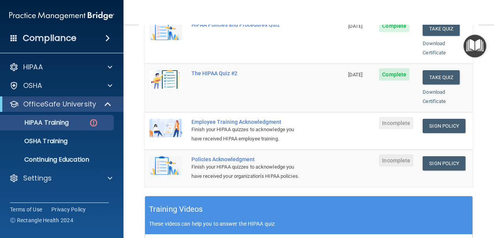
scroll to position [179, 0]
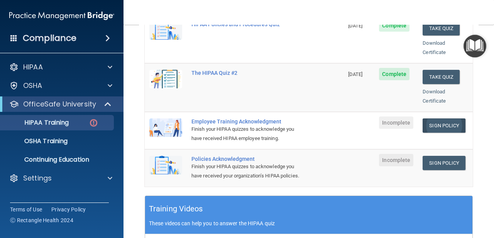
click at [454, 118] on link "Sign Policy" at bounding box center [443, 125] width 43 height 14
click at [438, 118] on link "Sign Policy" at bounding box center [443, 125] width 43 height 14
click at [440, 156] on link "Sign Policy" at bounding box center [443, 163] width 43 height 14
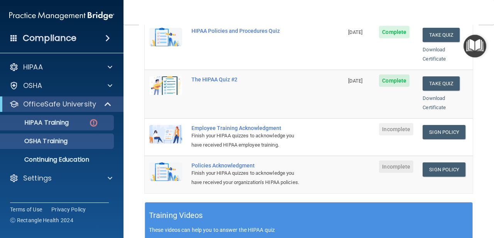
click at [66, 141] on p "OSHA Training" at bounding box center [36, 141] width 62 height 8
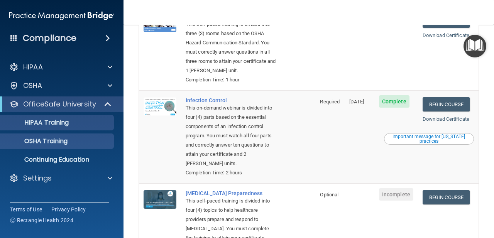
click at [69, 123] on p "HIPAA Training" at bounding box center [37, 123] width 64 height 8
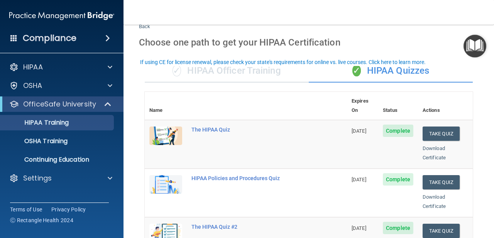
scroll to position [11, 0]
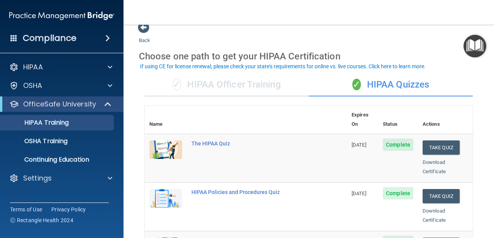
click at [278, 83] on div "✓ HIPAA Officer Training" at bounding box center [227, 84] width 164 height 23
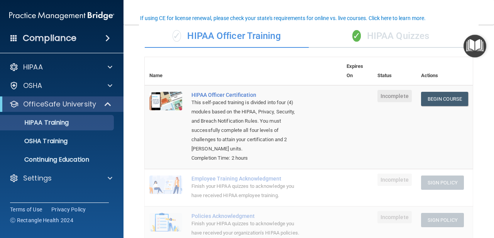
scroll to position [48, 0]
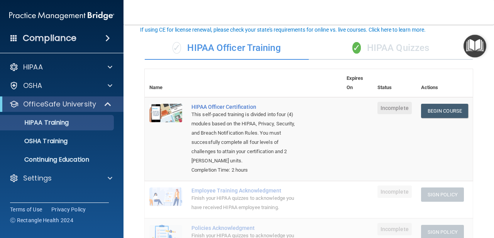
click at [266, 51] on div "✓ HIPAA Officer Training" at bounding box center [227, 48] width 164 height 23
click at [377, 46] on div "✓ HIPAA Quizzes" at bounding box center [390, 48] width 164 height 23
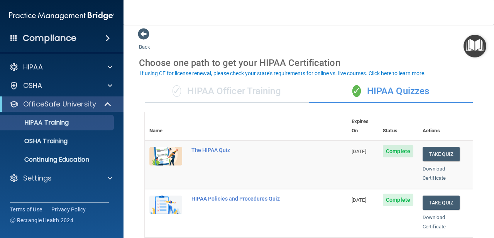
scroll to position [4, 0]
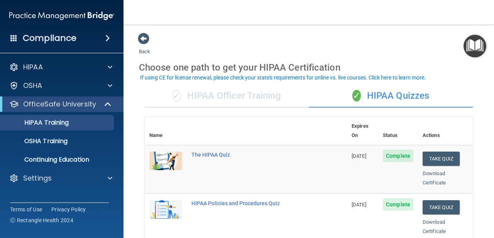
scroll to position [0, 0]
click at [142, 37] on span at bounding box center [144, 39] width 12 height 12
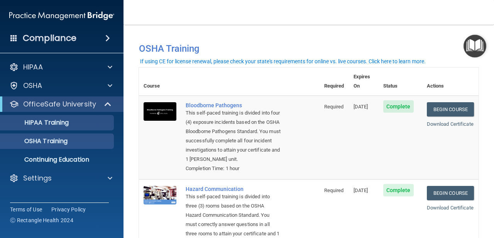
click at [88, 126] on div "HIPAA Training" at bounding box center [57, 123] width 105 height 8
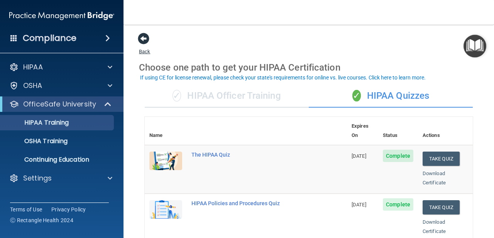
click at [145, 42] on span at bounding box center [144, 39] width 12 height 12
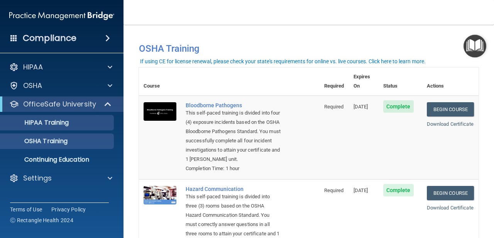
click at [77, 126] on link "HIPAA Training" at bounding box center [52, 122] width 121 height 15
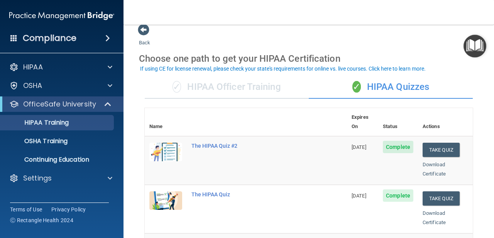
scroll to position [7, 0]
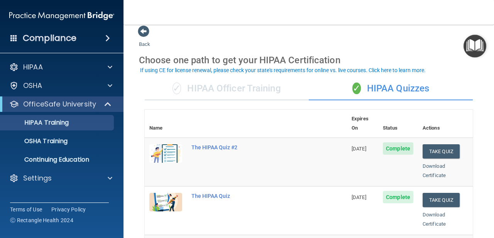
click at [212, 85] on div "✓ HIPAA Officer Training" at bounding box center [227, 88] width 164 height 23
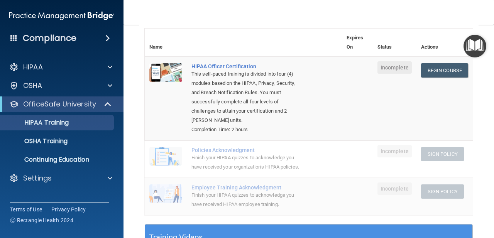
scroll to position [89, 0]
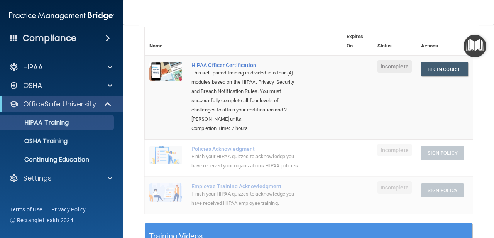
click at [446, 75] on td "Begin Course Download Certificate" at bounding box center [444, 98] width 56 height 84
click at [446, 72] on link "Begin Course" at bounding box center [444, 69] width 47 height 14
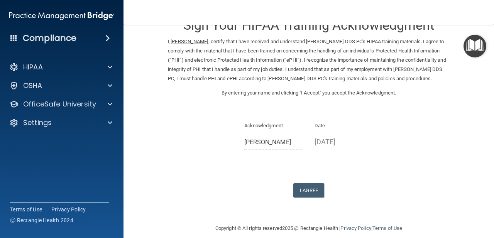
scroll to position [27, 0]
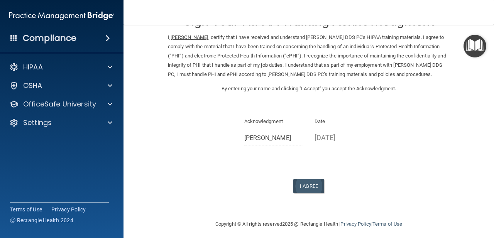
click at [320, 186] on button "I Agree" at bounding box center [308, 186] width 31 height 14
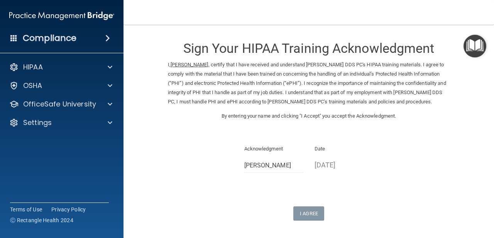
scroll to position [0, 0]
click at [300, 219] on button "I Agree" at bounding box center [308, 213] width 31 height 14
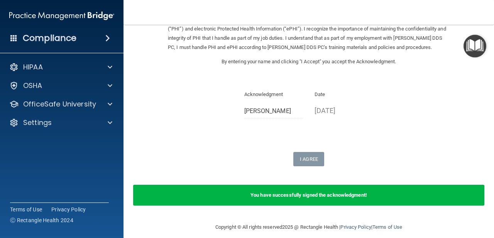
scroll to position [57, 0]
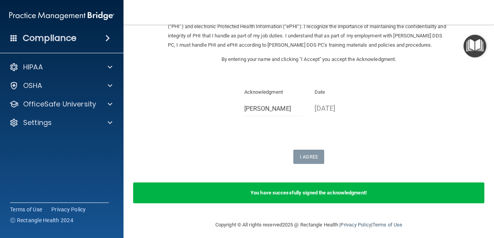
click at [318, 202] on div "You have successfully signed the acknowledgment!" at bounding box center [308, 192] width 351 height 21
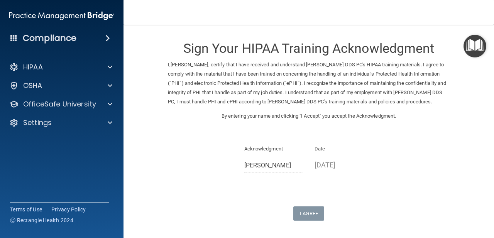
scroll to position [0, 0]
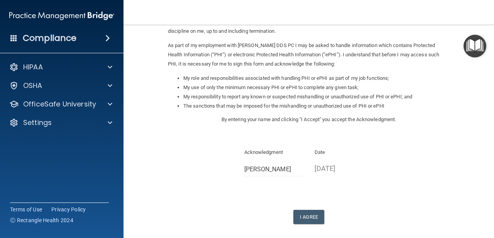
scroll to position [80, 0]
click at [313, 210] on button "I Agree" at bounding box center [308, 217] width 31 height 14
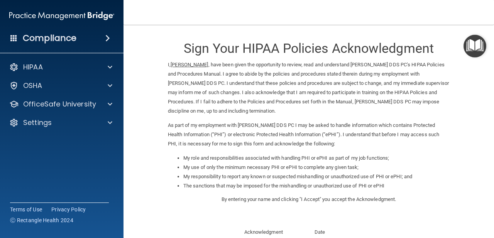
scroll to position [0, 0]
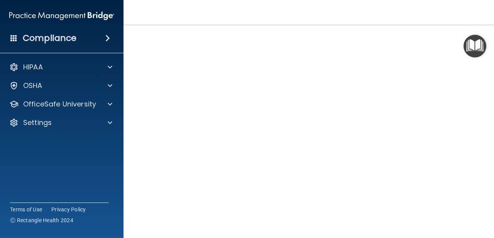
scroll to position [58, 0]
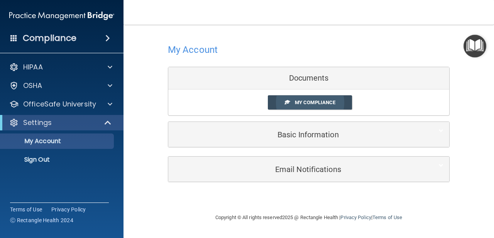
click at [310, 106] on link "My Compliance" at bounding box center [310, 102] width 84 height 14
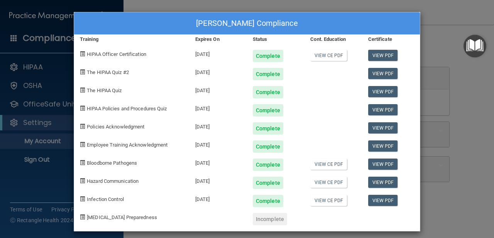
click at [274, 222] on div "Incomplete" at bounding box center [270, 219] width 34 height 12
click at [271, 221] on div "Incomplete" at bounding box center [270, 219] width 34 height 12
click at [359, 26] on div "[PERSON_NAME] Compliance" at bounding box center [246, 23] width 345 height 22
click at [422, 51] on div "[PERSON_NAME] Compliance Training Expires On Status Cont. Education Certificate…" at bounding box center [247, 119] width 494 height 238
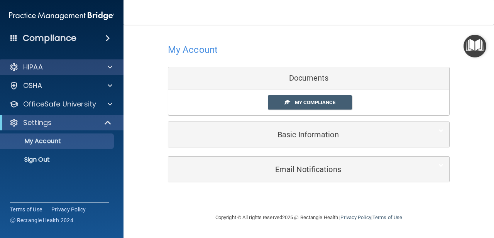
click at [110, 70] on span at bounding box center [110, 66] width 5 height 9
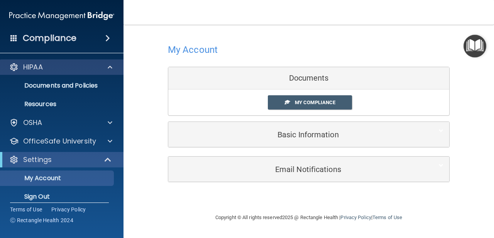
click at [108, 70] on span at bounding box center [110, 66] width 5 height 9
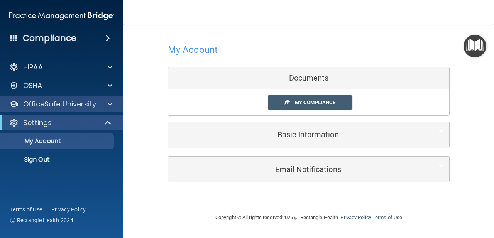
click at [110, 101] on span at bounding box center [110, 103] width 5 height 9
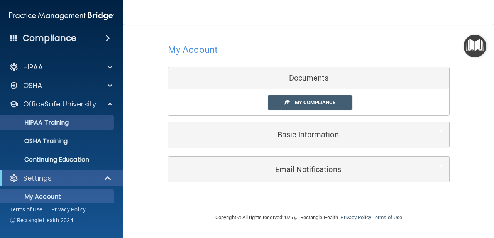
click at [104, 119] on div "HIPAA Training" at bounding box center [57, 123] width 105 height 8
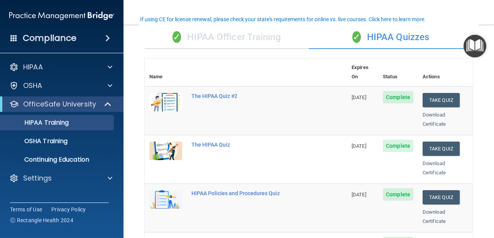
scroll to position [55, 0]
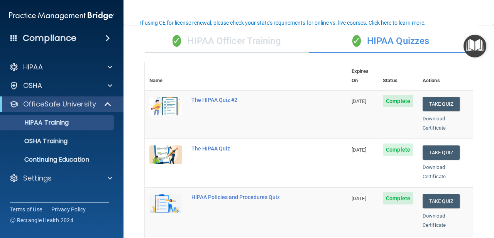
click at [216, 42] on div "✓ HIPAA Officer Training" at bounding box center [227, 41] width 164 height 23
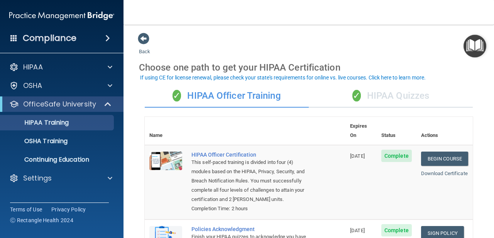
scroll to position [0, 0]
click at [378, 96] on div "✓ HIPAA Quizzes" at bounding box center [390, 95] width 164 height 23
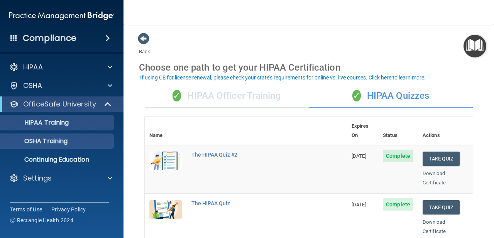
click at [82, 141] on div "OSHA Training" at bounding box center [57, 141] width 105 height 8
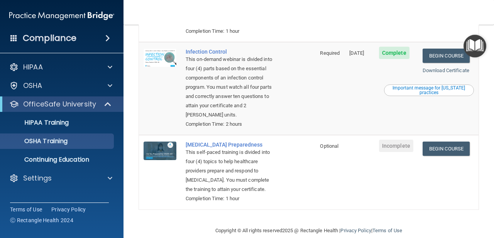
scroll to position [221, 0]
click at [322, 143] on span "Optional" at bounding box center [329, 146] width 19 height 6
click at [438, 145] on link "Begin Course" at bounding box center [445, 149] width 47 height 14
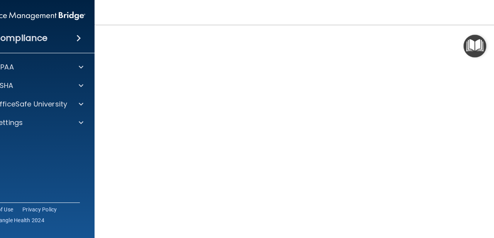
scroll to position [52, 0]
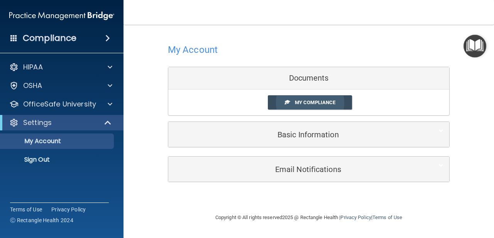
click at [300, 105] on link "My Compliance" at bounding box center [310, 102] width 84 height 14
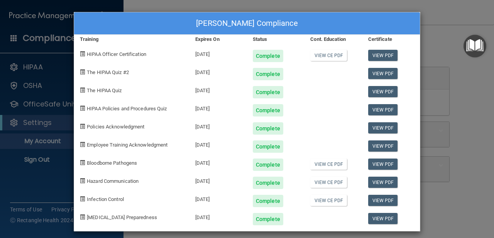
click at [443, 59] on div "[PERSON_NAME] Compliance Training Expires On Status Cont. Education Certificate…" at bounding box center [247, 119] width 494 height 238
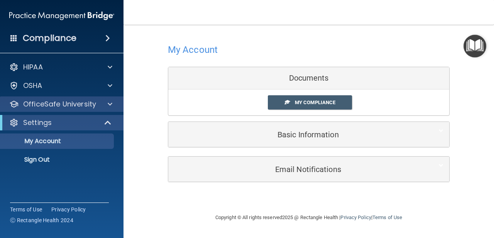
click at [92, 102] on p "OfficeSafe University" at bounding box center [59, 103] width 73 height 9
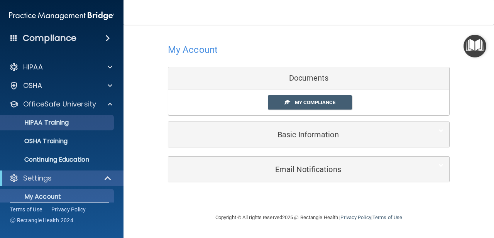
click at [86, 127] on link "HIPAA Training" at bounding box center [52, 122] width 121 height 15
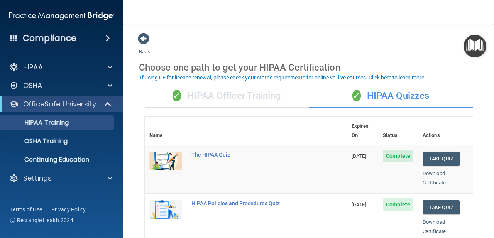
click at [227, 90] on div "✓ HIPAA Officer Training" at bounding box center [227, 95] width 164 height 23
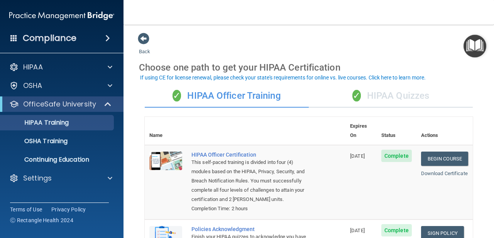
click at [368, 97] on div "✓ HIPAA Quizzes" at bounding box center [390, 95] width 164 height 23
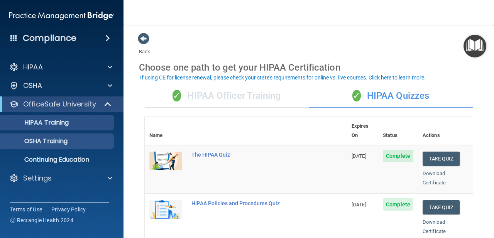
click at [84, 140] on div "OSHA Training" at bounding box center [57, 141] width 105 height 8
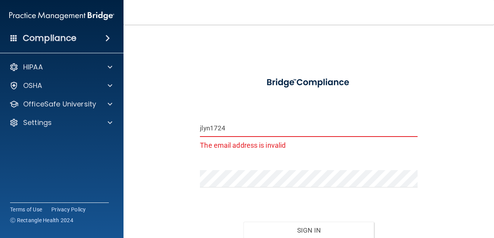
click at [229, 130] on input "jlyn1724" at bounding box center [308, 128] width 217 height 17
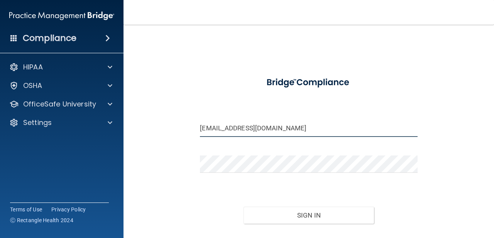
type input "[EMAIL_ADDRESS][DOMAIN_NAME]"
click at [308, 215] on button "Sign In" at bounding box center [308, 215] width 130 height 17
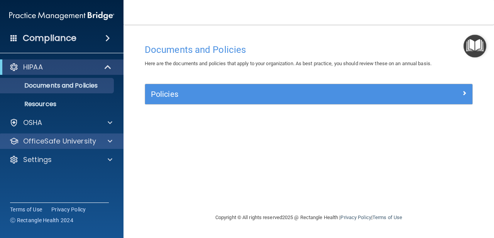
click at [107, 144] on div at bounding box center [108, 140] width 19 height 9
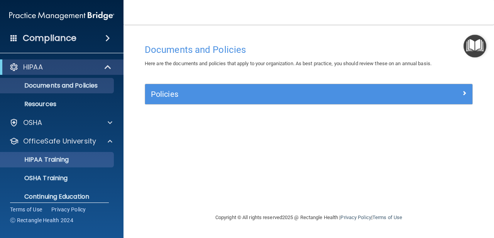
click at [98, 158] on div "HIPAA Training" at bounding box center [57, 160] width 105 height 8
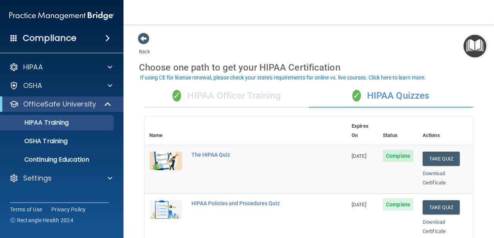
click at [225, 103] on div "✓ HIPAA Officer Training" at bounding box center [227, 95] width 164 height 23
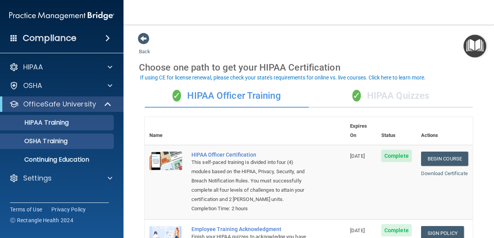
click at [67, 145] on p "OSHA Training" at bounding box center [36, 141] width 62 height 8
